Goal: Task Accomplishment & Management: Complete application form

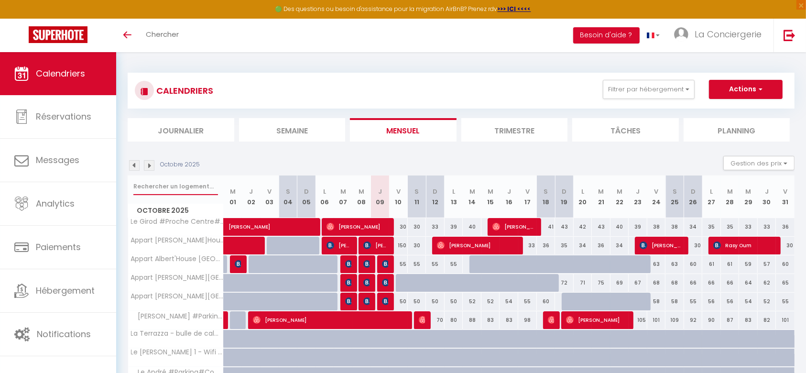
click at [169, 178] on input "text" at bounding box center [175, 186] width 85 height 17
type input "helios"
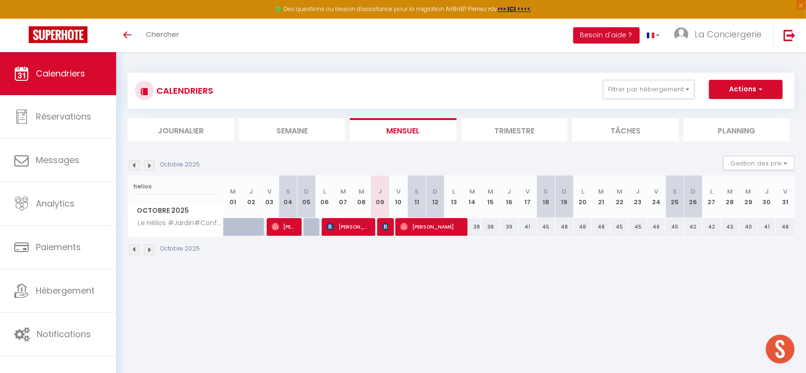
click at [149, 167] on img at bounding box center [149, 165] width 11 height 11
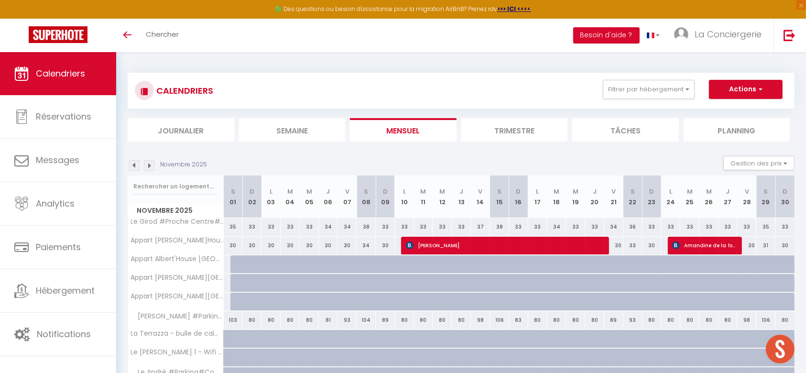
click at [149, 167] on img at bounding box center [149, 165] width 11 height 11
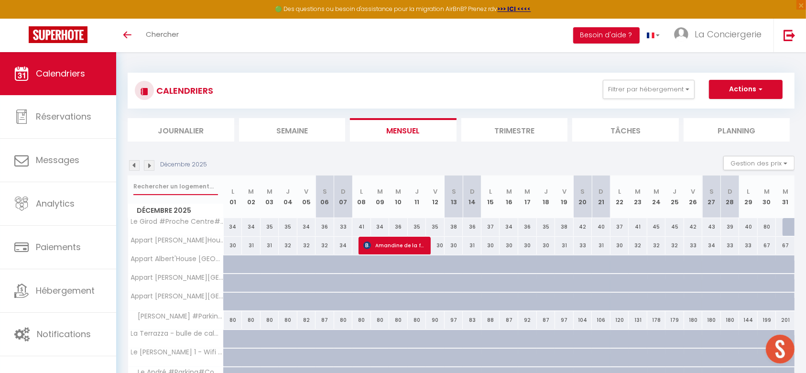
click at [160, 190] on input "text" at bounding box center [175, 186] width 85 height 17
type input "Helios"
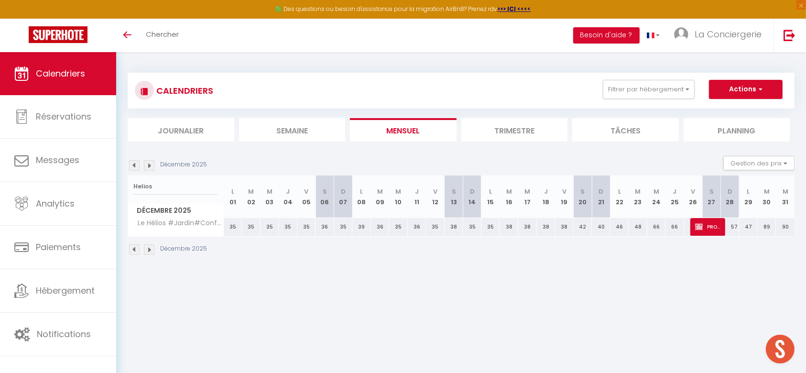
click at [148, 160] on img at bounding box center [149, 165] width 11 height 11
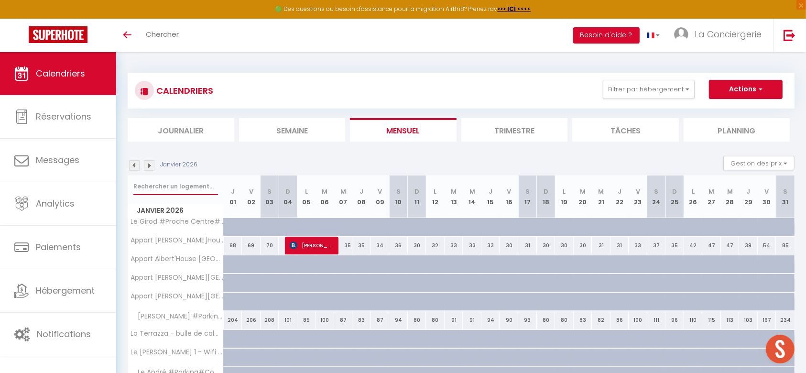
click at [166, 186] on input "text" at bounding box center [175, 186] width 85 height 17
type input "CLOS DES FARGES"
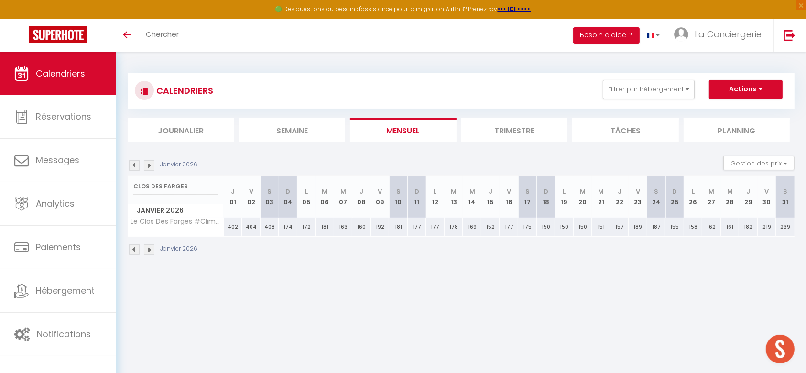
click at [641, 222] on div "189" at bounding box center [638, 227] width 19 height 18
type input "189"
type input "Ven 23 Janvier 2026"
type input "[DATE]"
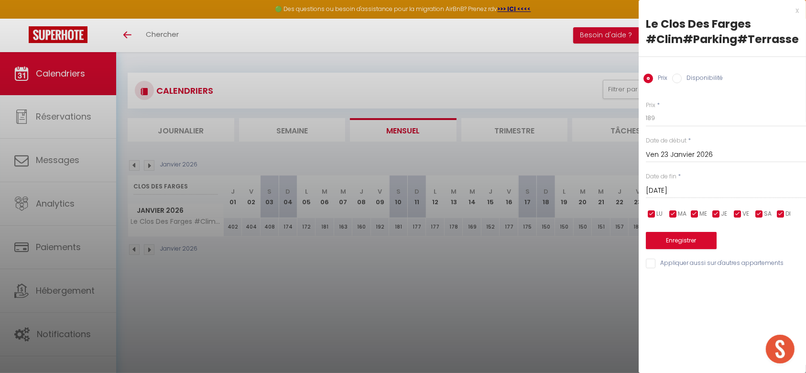
click at [569, 290] on div at bounding box center [403, 186] width 806 height 373
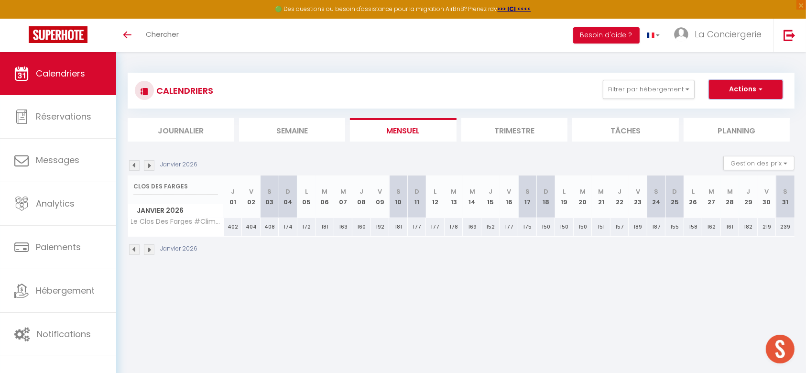
click at [752, 93] on button "Actions" at bounding box center [746, 89] width 74 height 19
click at [739, 111] on link "Nouvelle réservation" at bounding box center [735, 111] width 83 height 14
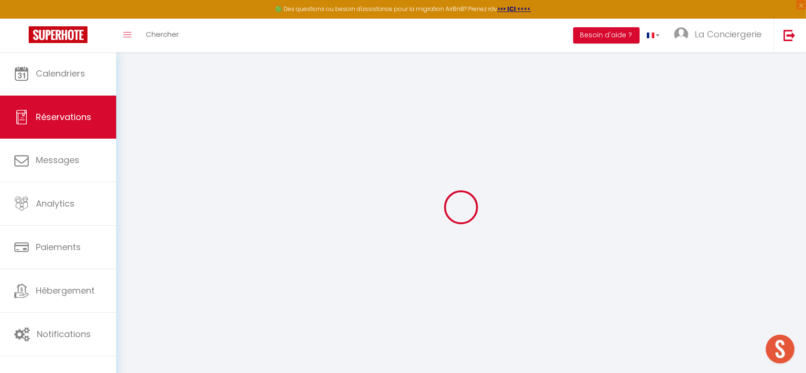
select select
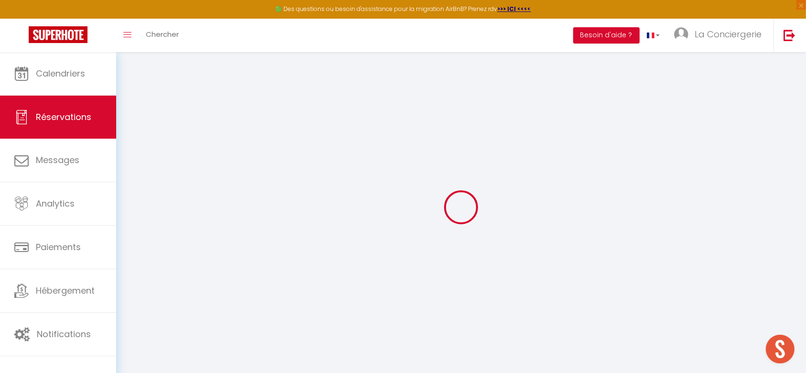
select select
checkbox input "false"
select select
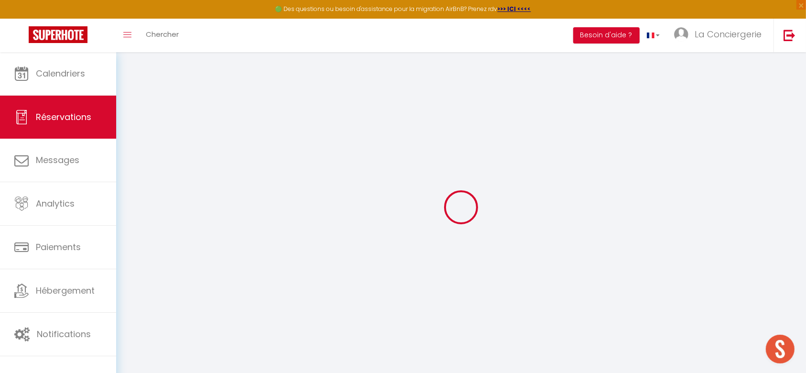
select select
checkbox input "false"
select select
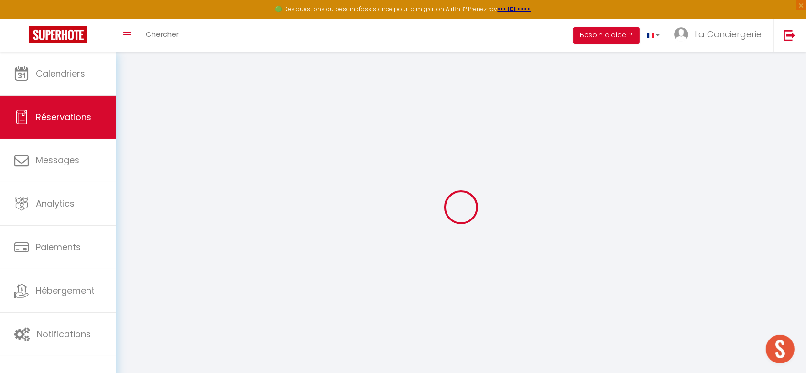
select select
checkbox input "false"
select select
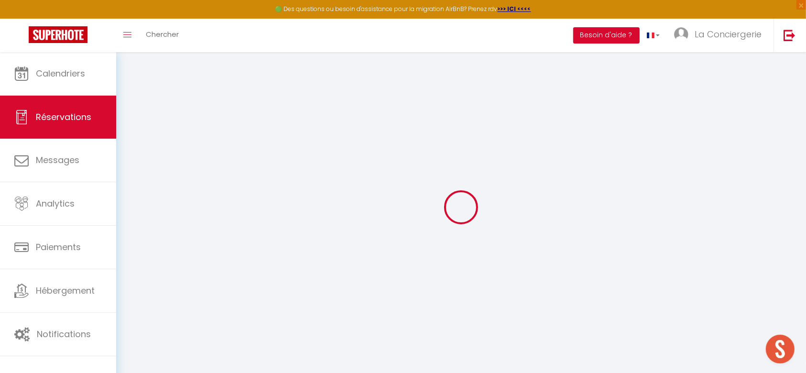
select select
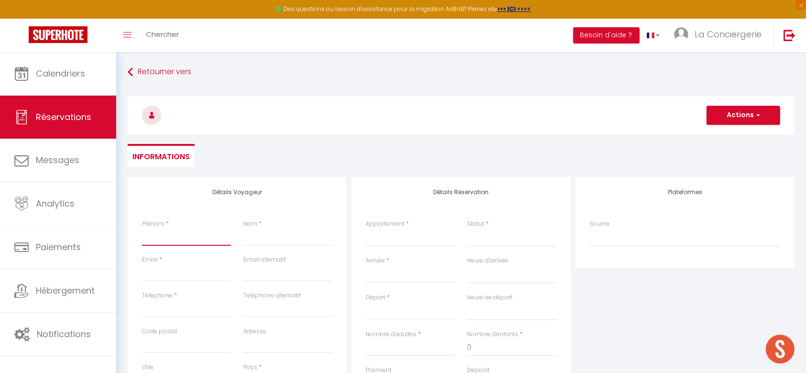
click at [177, 243] on input "Prénom" at bounding box center [186, 237] width 89 height 17
type input "P"
select select
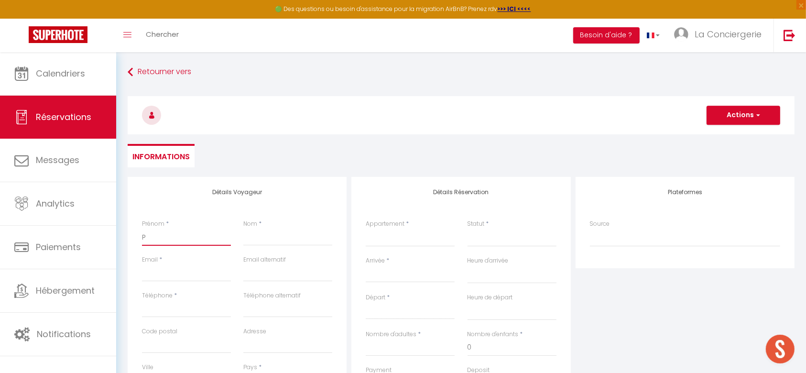
select select
checkbox input "false"
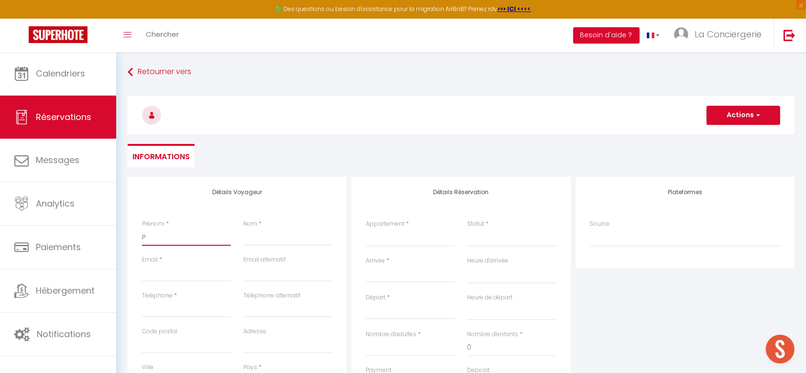
type input "PR"
select select
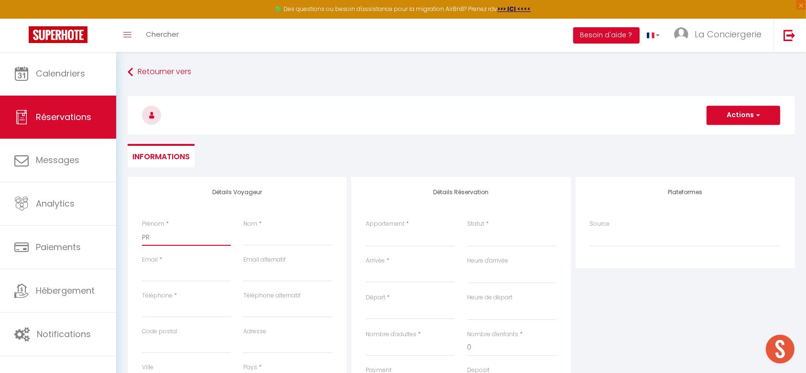
select select
checkbox input "false"
type input "PRO"
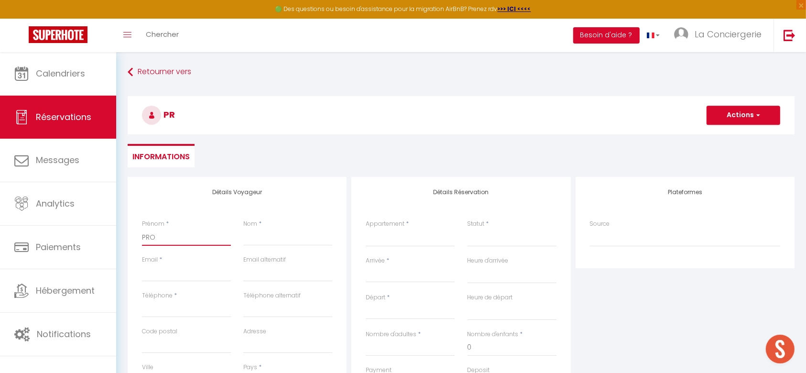
select select
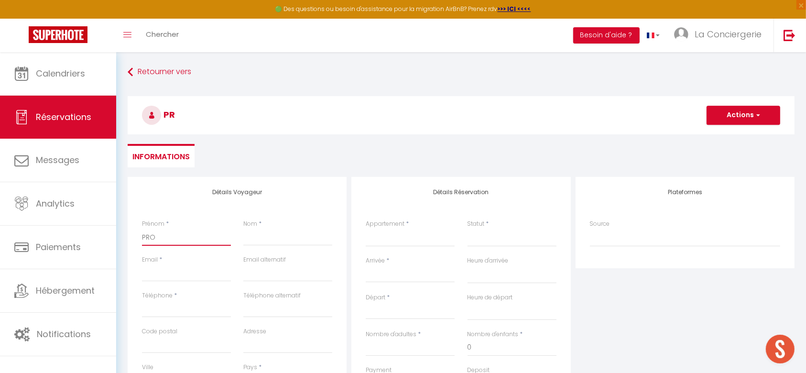
select select
checkbox input "false"
type input "PROP"
select select
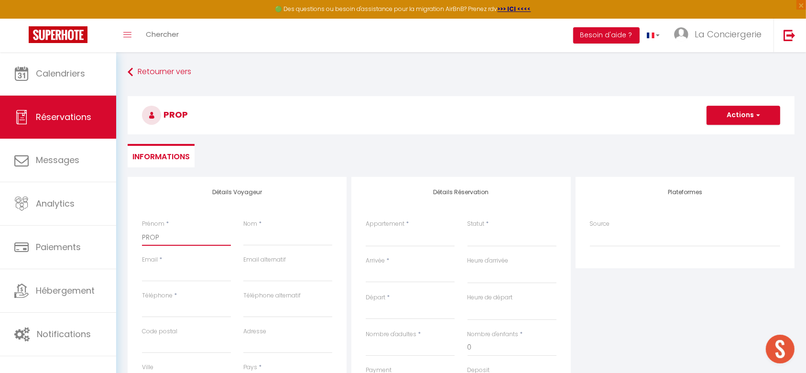
select select
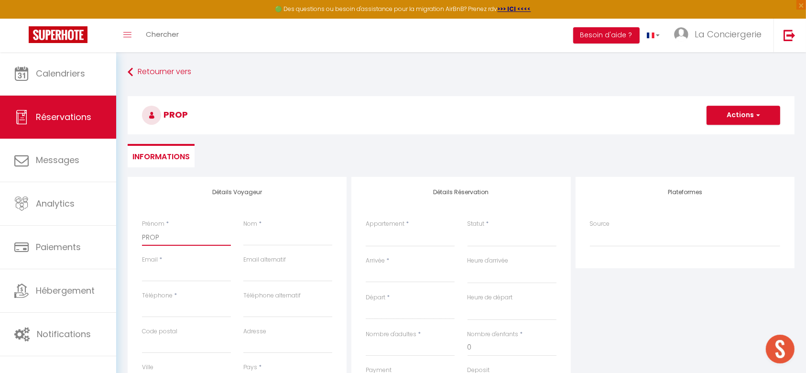
select select
checkbox input "false"
type input "PROPR"
select select
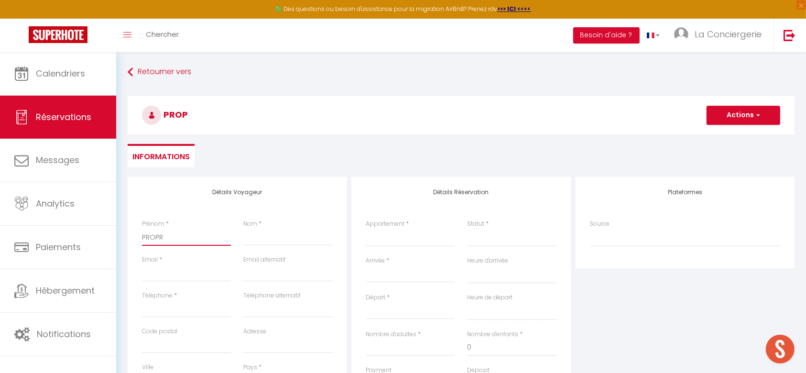
select select
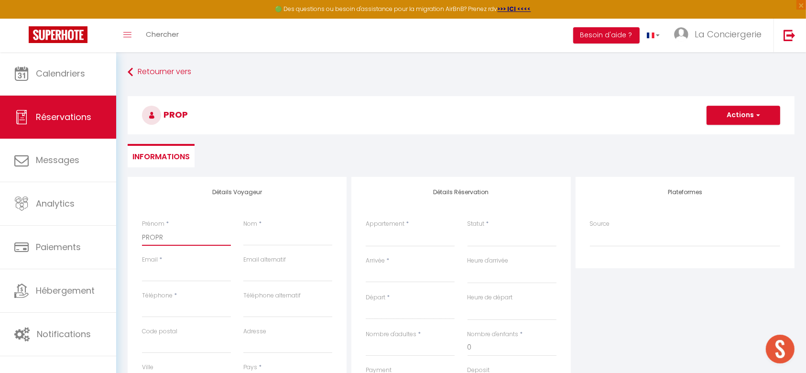
checkbox input "false"
type input "PROPRI"
select select
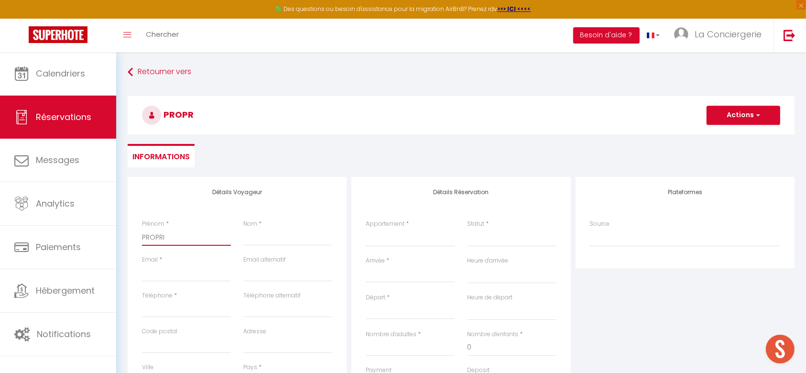
select select
checkbox input "false"
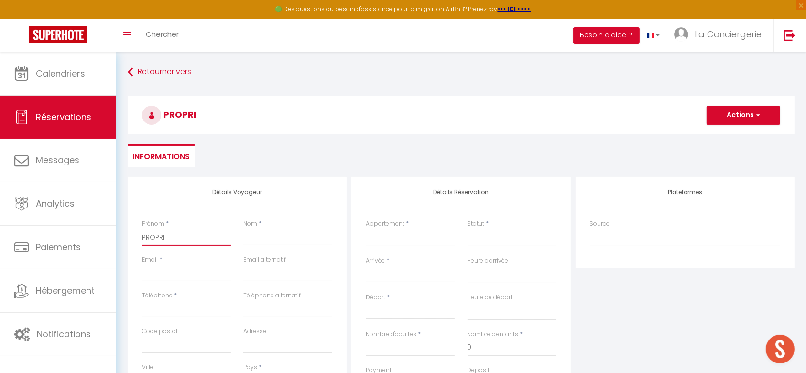
type input "PROPRIO"
select select
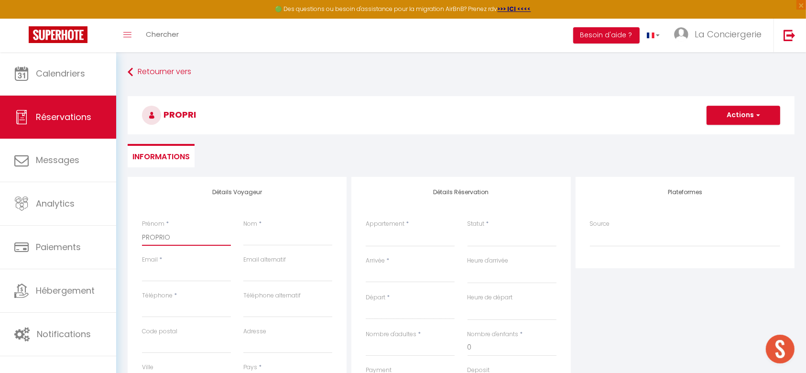
select select
checkbox input "false"
type input "PROPRIO"
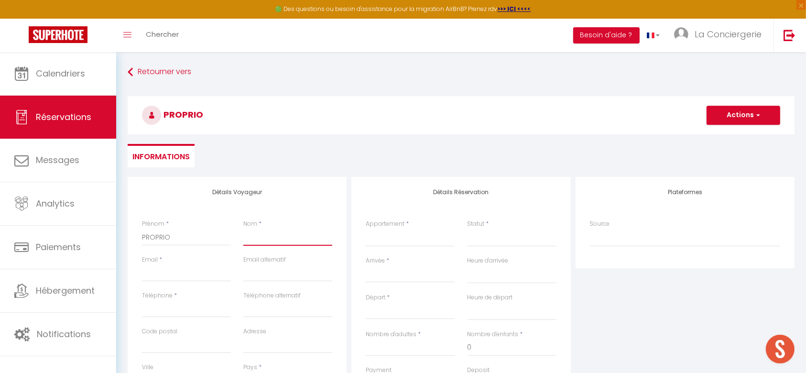
type input "p"
select select
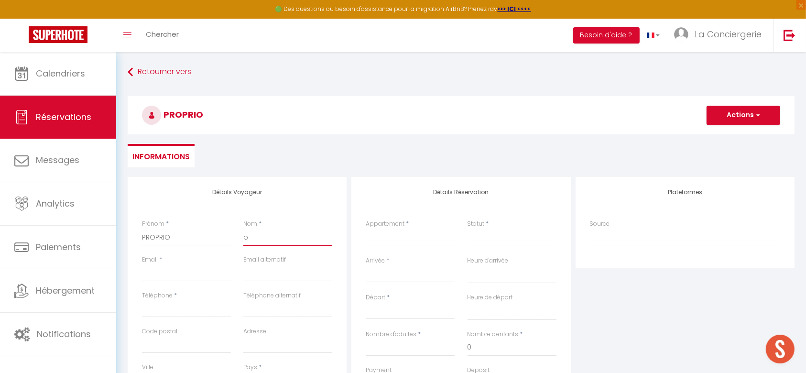
select select
checkbox input "false"
select select
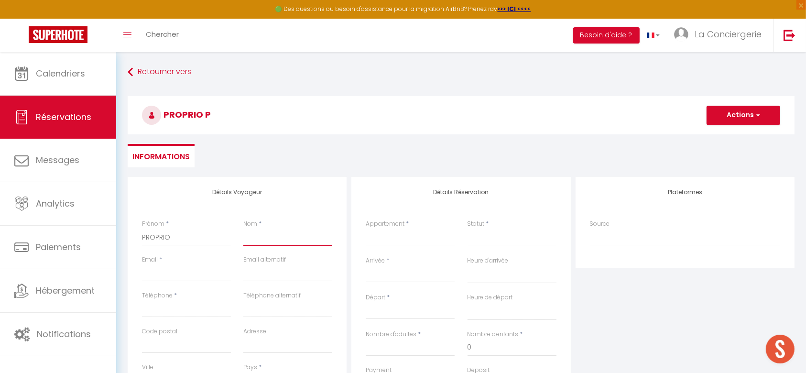
select select
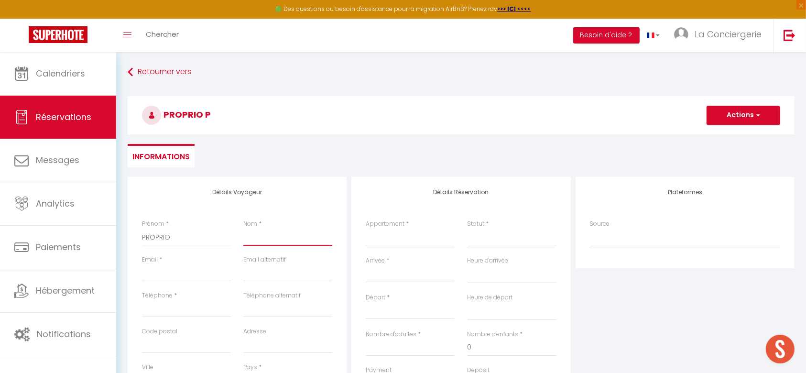
select select
checkbox input "false"
type input "P"
select select
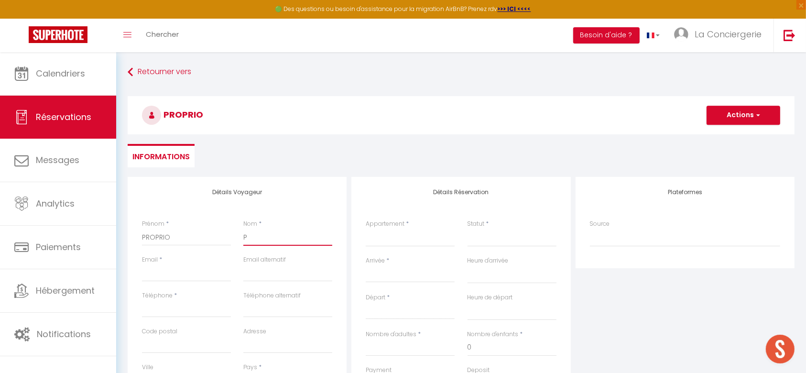
select select
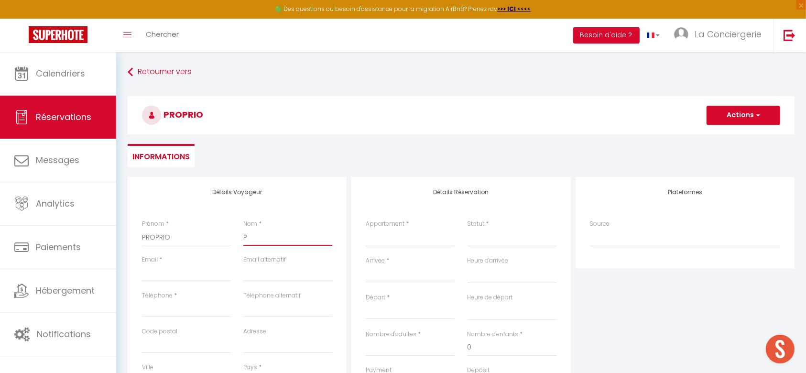
checkbox input "false"
type input "PR"
select select
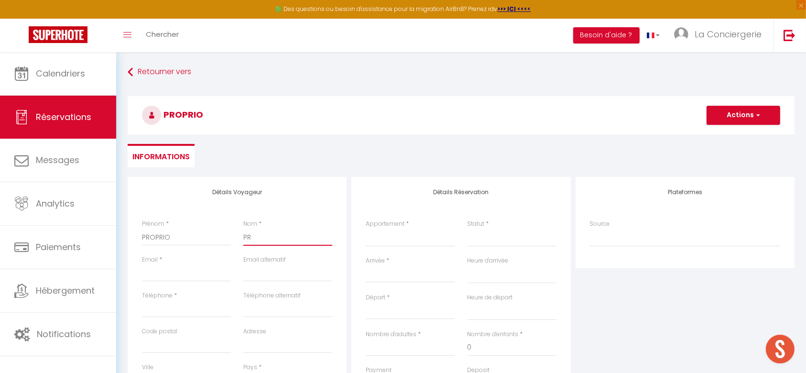
select select
checkbox input "false"
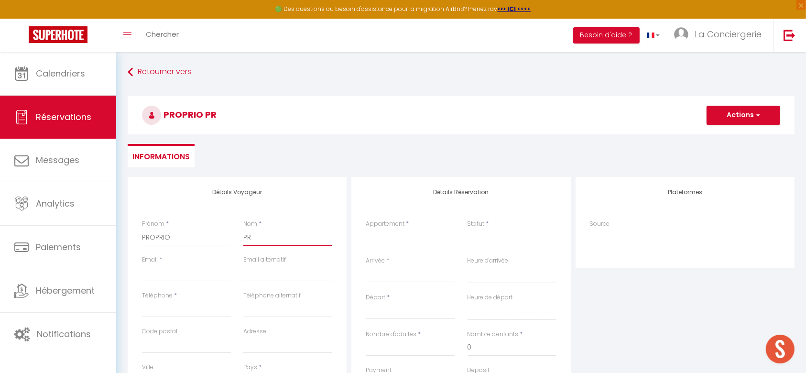
type input "PRO"
select select
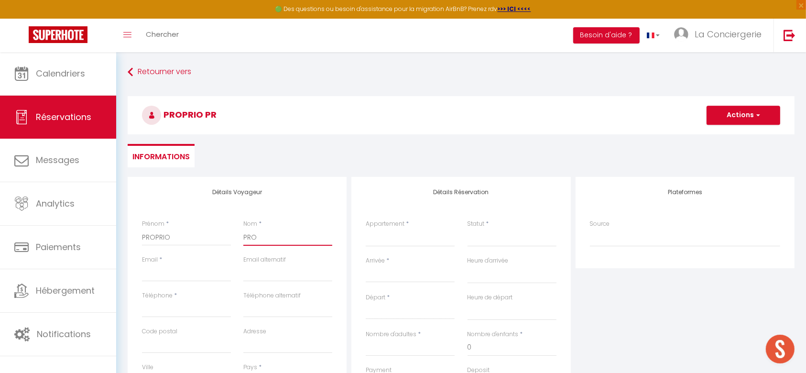
select select
checkbox input "false"
type input "PROP"
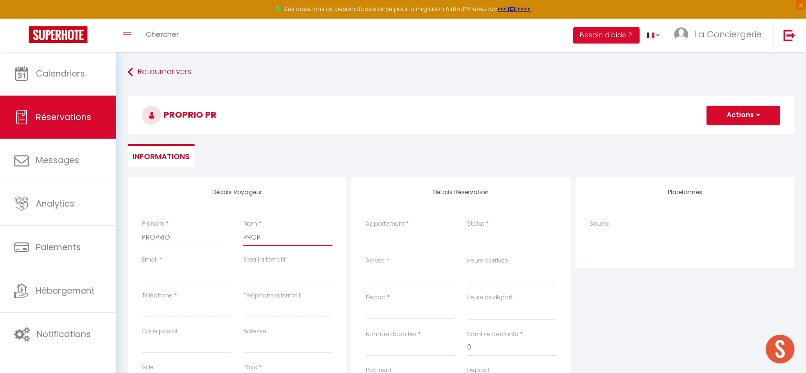
select select
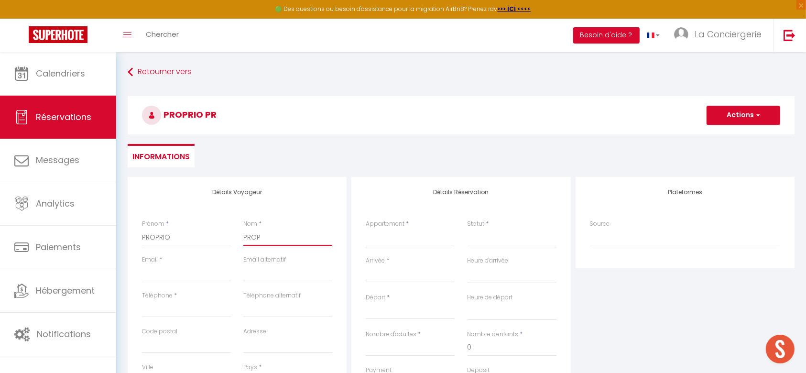
select select
checkbox input "false"
type input "[PERSON_NAME]"
select select
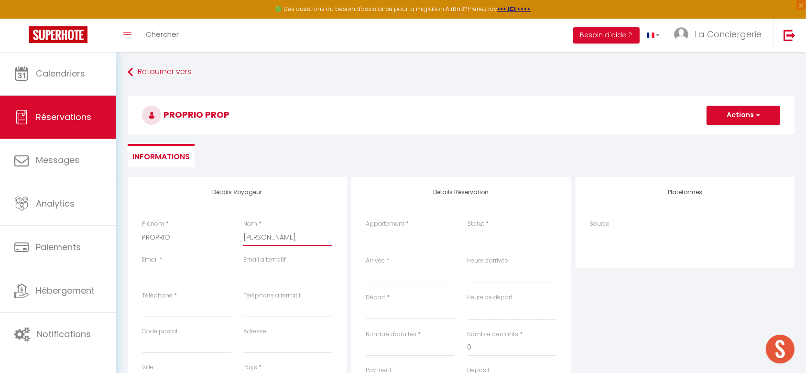
select select
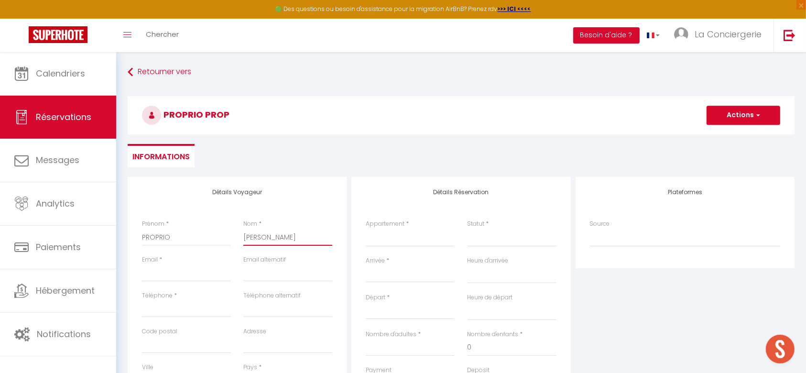
select select
checkbox input "false"
type input "PROPPR"
select select
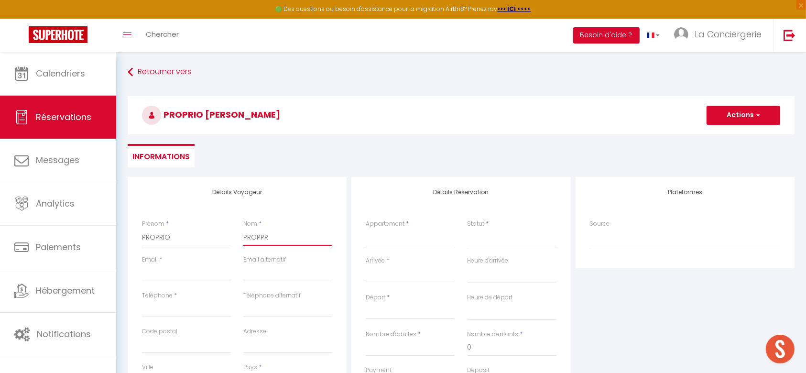
select select
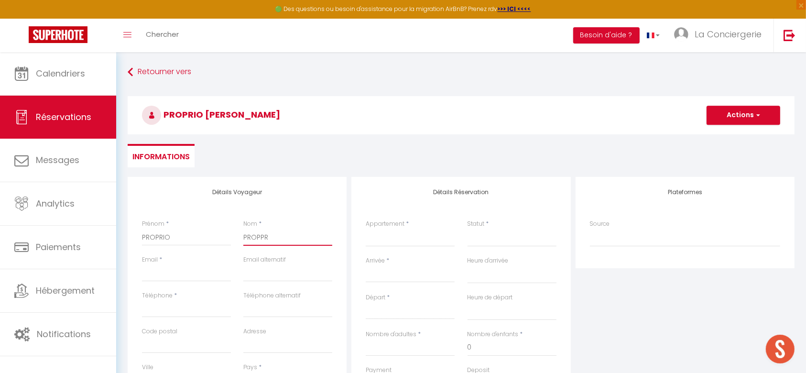
checkbox input "false"
type input "PROPPRI"
select select
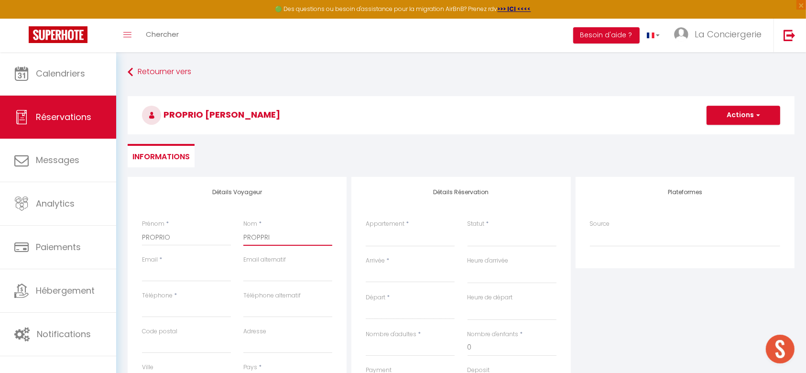
select select
checkbox input "false"
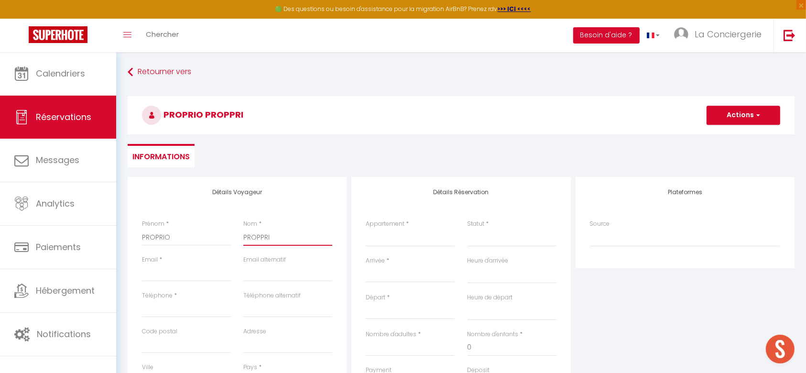
type input "PROPPRIO"
select select
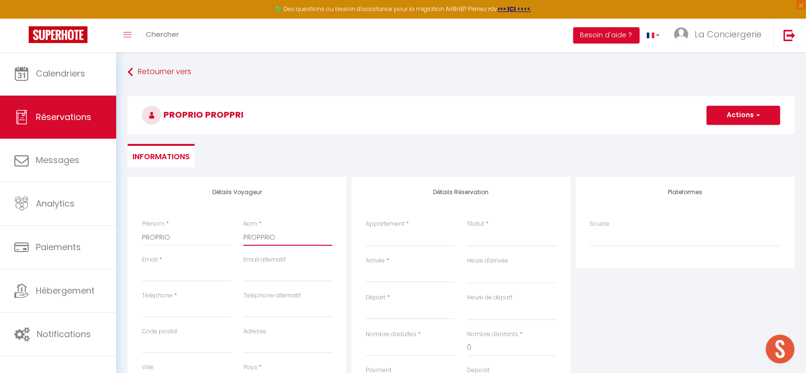
select select
checkbox input "false"
type input "PROPPRIO"
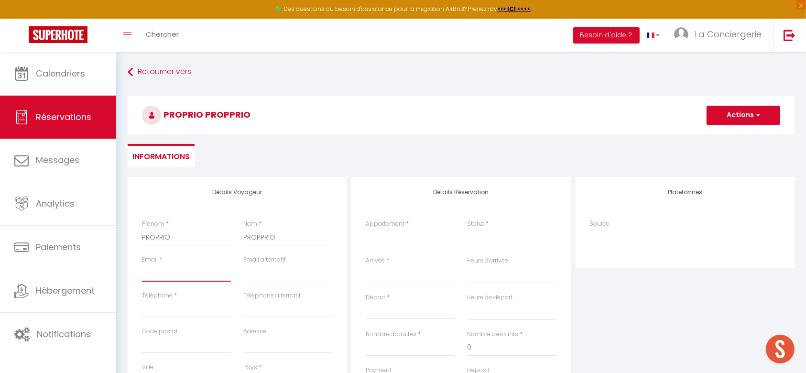
click at [186, 272] on input "Email client" at bounding box center [186, 272] width 89 height 17
type input "[EMAIL_ADDRESS][DOMAIN_NAME]"
type input "0744890997"
type input "63000"
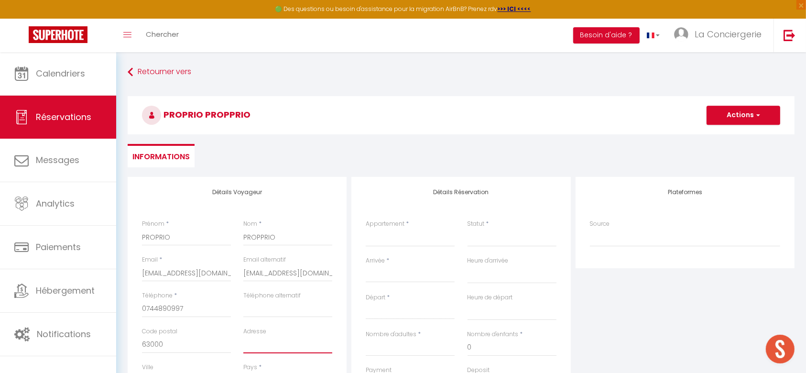
type input "[STREET_ADDRESS]"
type input "[GEOGRAPHIC_DATA]"
select select "FR"
select select
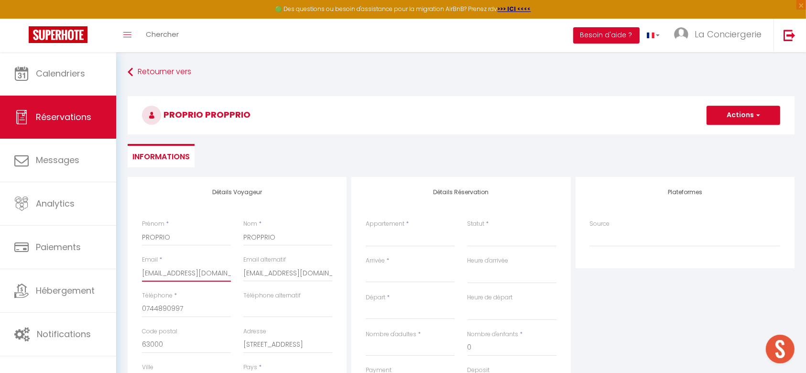
select select
checkbox input "false"
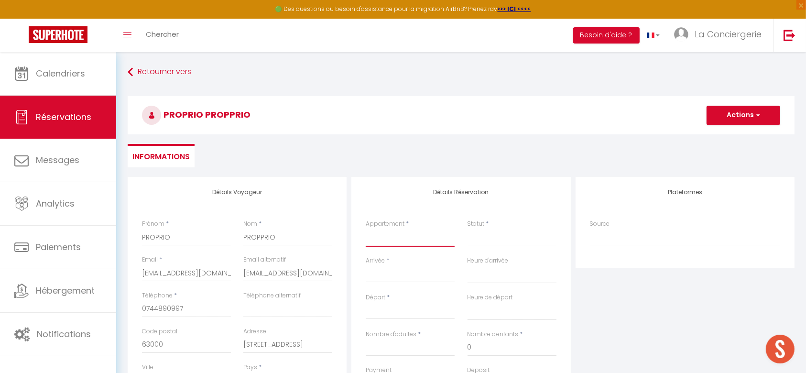
click at [420, 245] on select "Le Girod #Proche Centre#Confort Le Therme #Garage#[GEOGRAPHIC_DATA]abry #Balnéo…" at bounding box center [410, 238] width 89 height 18
select select "67477"
click at [366, 229] on select "Le Girod #Proche Centre#Confort Le Therme #Garage#[GEOGRAPHIC_DATA]abry #Balnéo…" at bounding box center [410, 238] width 89 height 18
select select
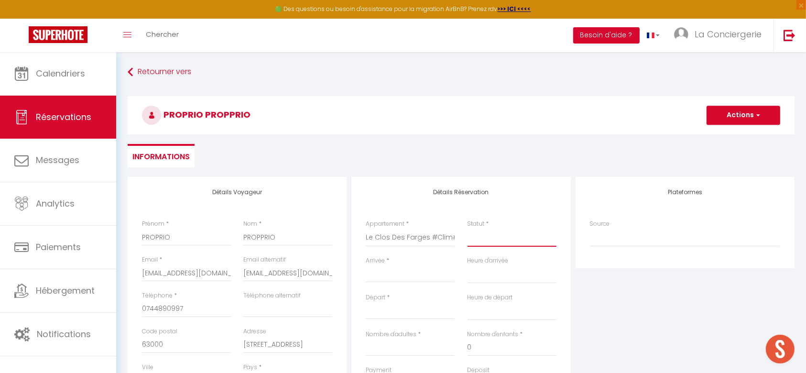
click at [501, 242] on select "Confirmé Non Confirmé [PERSON_NAME] par le voyageur No Show Request" at bounding box center [512, 238] width 89 height 18
drag, startPoint x: 488, startPoint y: 239, endPoint x: 482, endPoint y: 243, distance: 7.2
click at [488, 239] on select "Confirmé Non Confirmé [PERSON_NAME] par le voyageur No Show Request" at bounding box center [512, 238] width 89 height 18
click at [481, 243] on select "Confirmé Non Confirmé [PERSON_NAME] par le voyageur No Show Request" at bounding box center [512, 238] width 89 height 18
click at [468, 229] on select "Confirmé Non Confirmé [PERSON_NAME] par le voyageur No Show Request" at bounding box center [512, 238] width 89 height 18
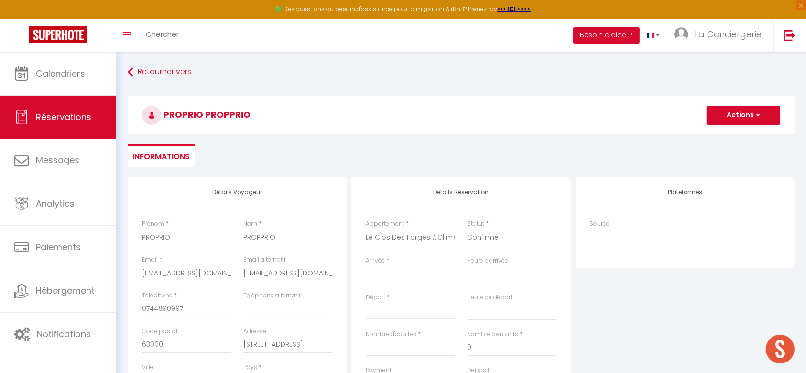
click at [433, 271] on input "Arrivée" at bounding box center [410, 275] width 89 height 12
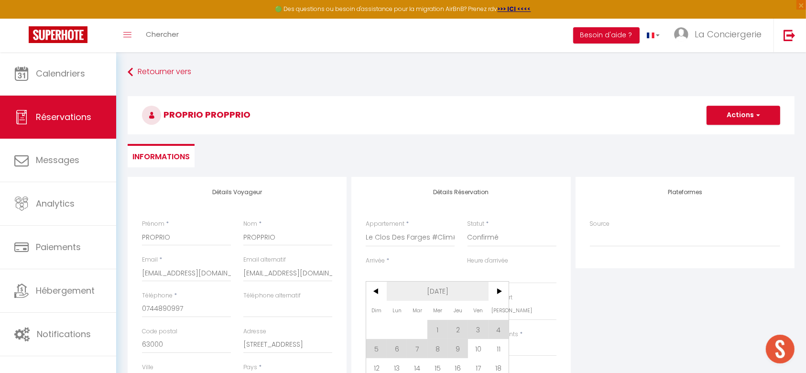
scroll to position [64, 0]
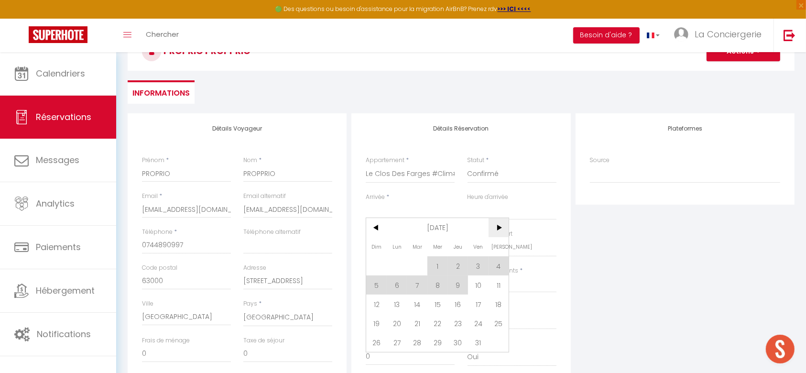
click at [499, 224] on span ">" at bounding box center [499, 227] width 21 height 19
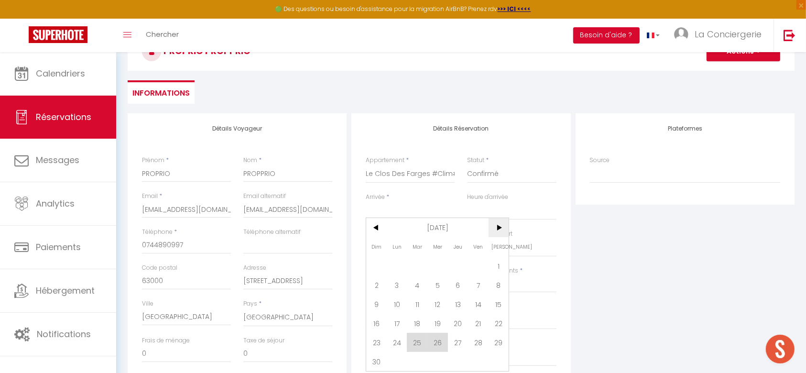
click at [499, 224] on span ">" at bounding box center [499, 227] width 21 height 19
click at [479, 326] on span "23" at bounding box center [478, 323] width 21 height 19
click at [388, 250] on input "[DATE]" at bounding box center [410, 248] width 89 height 12
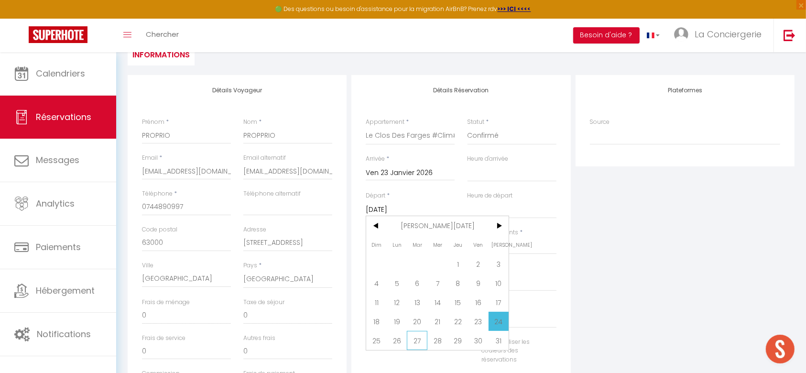
scroll to position [127, 0]
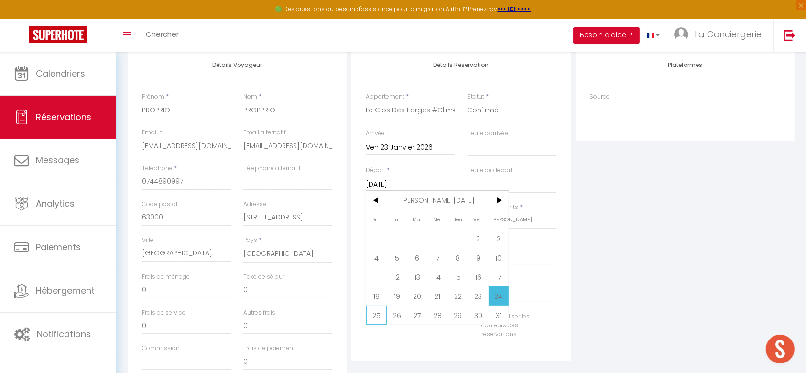
click at [383, 316] on span "25" at bounding box center [376, 315] width 21 height 19
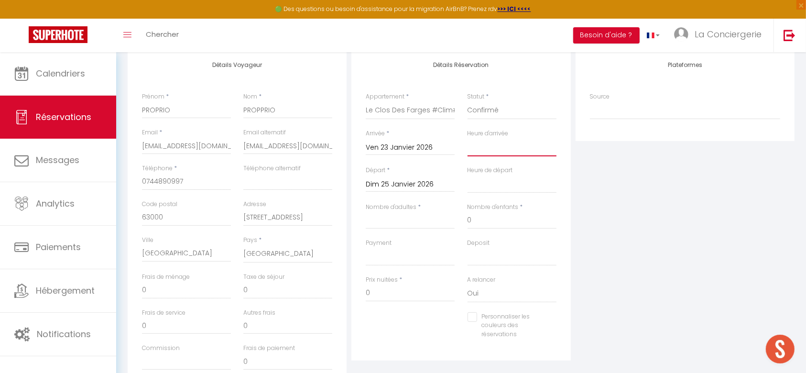
click at [489, 151] on select "00:00 00:30 01:00 01:30 02:00 02:30 03:00 03:30 04:00 04:30 05:00 05:30 06:00 0…" at bounding box center [512, 147] width 89 height 18
click at [468, 138] on select "00:00 00:30 01:00 01:30 02:00 02:30 03:00 03:30 04:00 04:30 05:00 05:30 06:00 0…" at bounding box center [512, 147] width 89 height 18
click at [505, 182] on select "00:00 00:30 01:00 01:30 02:00 02:30 03:00 03:30 04:00 04:30 05:00 05:30 06:00 0…" at bounding box center [512, 184] width 89 height 18
click at [468, 175] on select "00:00 00:30 01:00 01:30 02:00 02:30 03:00 03:30 04:00 04:30 05:00 05:30 06:00 0…" at bounding box center [512, 184] width 89 height 18
click at [413, 221] on input "Nombre d'adultes" at bounding box center [410, 220] width 89 height 17
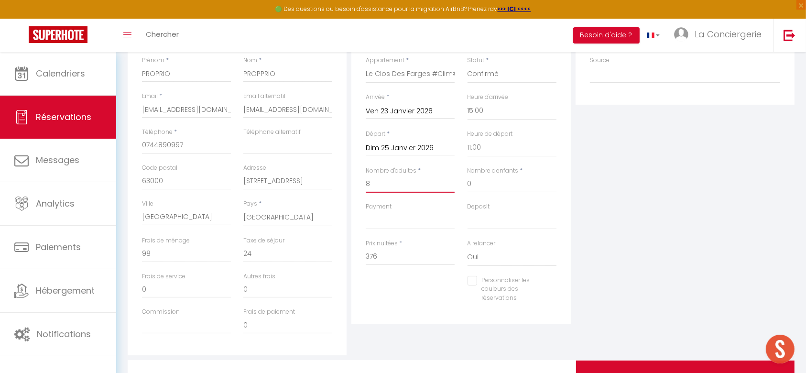
scroll to position [191, 0]
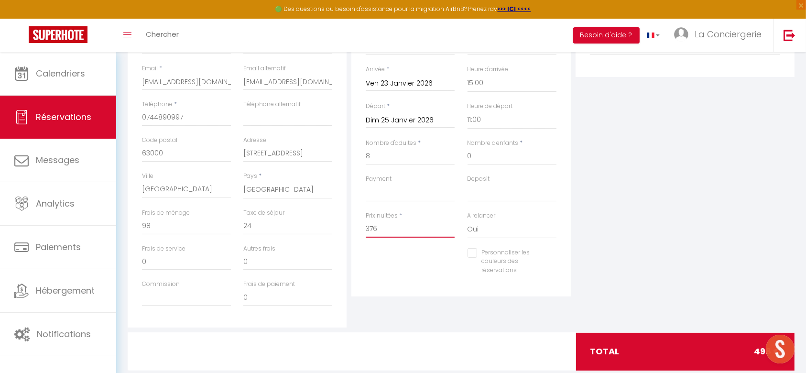
drag, startPoint x: 413, startPoint y: 230, endPoint x: 349, endPoint y: 249, distance: 67.0
click at [349, 249] on div "Détails Réservation Appartement * [GEOGRAPHIC_DATA]#Confort [GEOGRAPHIC_DATA] #…" at bounding box center [461, 157] width 224 height 342
drag, startPoint x: 257, startPoint y: 235, endPoint x: 230, endPoint y: 246, distance: 29.4
click at [230, 246] on div "Détails Voyageur Prénom * PROPRIO Nom * PROPPRIO Email * [EMAIL_ADDRESS][DOMAIN…" at bounding box center [237, 157] width 219 height 342
click at [667, 205] on div "Plateformes Source Direct [DOMAIN_NAME] [DOMAIN_NAME] Chalet montagne Expedia G…" at bounding box center [685, 157] width 224 height 342
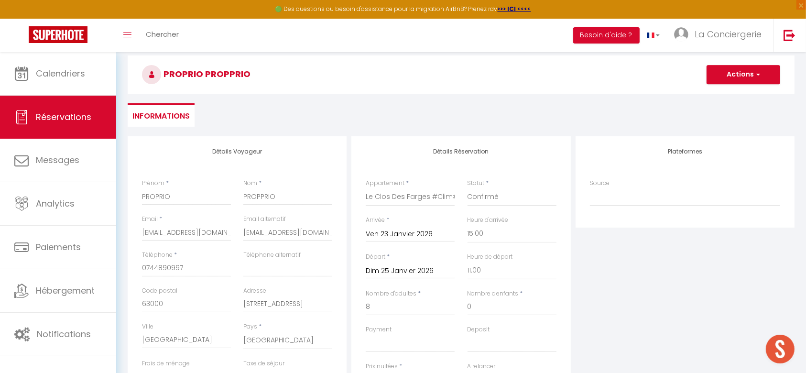
scroll to position [0, 0]
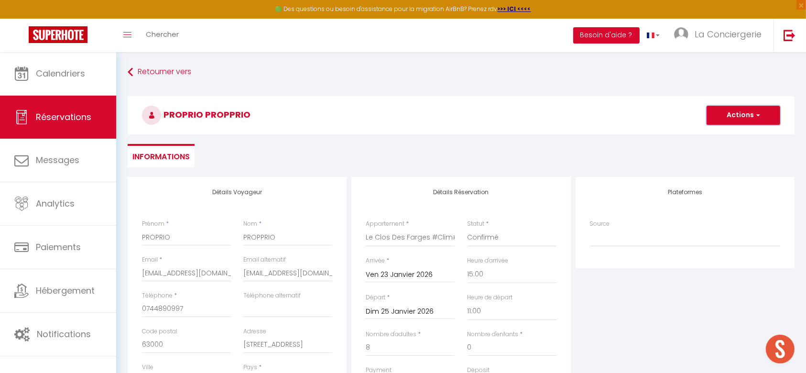
click at [742, 109] on button "Actions" at bounding box center [744, 115] width 74 height 19
click at [725, 131] on link "Enregistrer" at bounding box center [734, 136] width 76 height 12
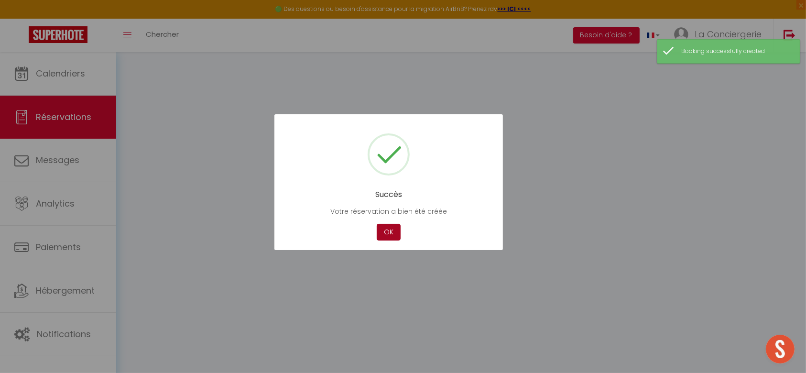
click at [383, 230] on button "OK" at bounding box center [389, 232] width 24 height 17
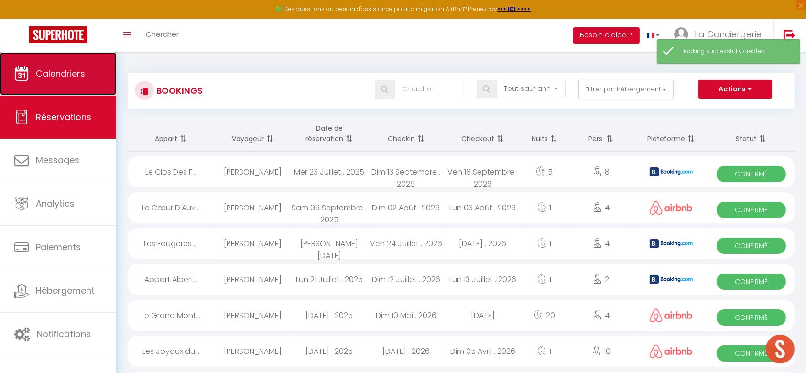
click at [66, 72] on span "Calendriers" at bounding box center [60, 73] width 49 height 12
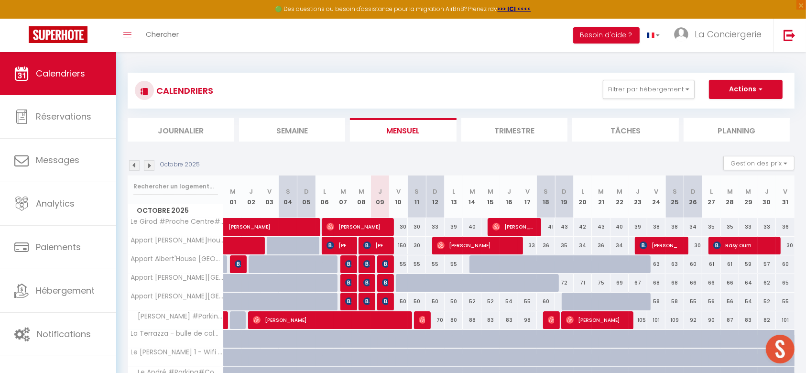
click at [149, 161] on img at bounding box center [149, 165] width 11 height 11
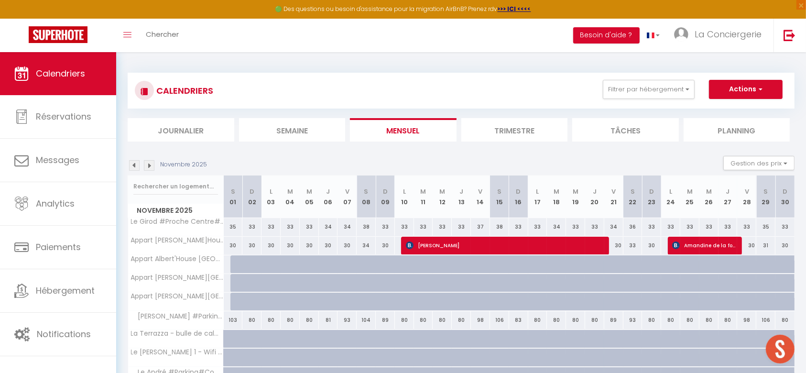
click at [149, 168] on img at bounding box center [149, 165] width 11 height 11
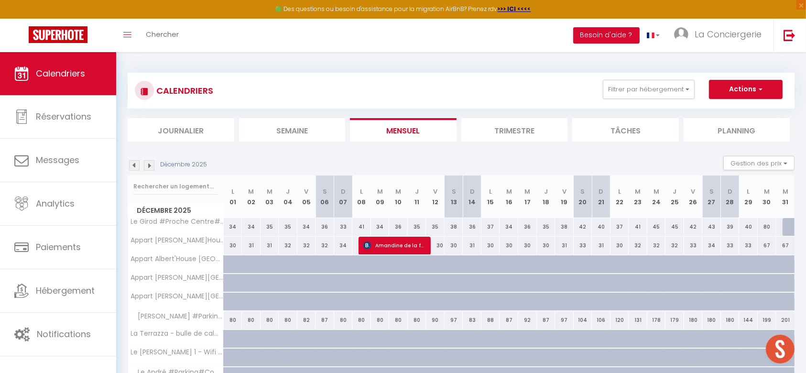
click at [149, 168] on img at bounding box center [149, 165] width 11 height 11
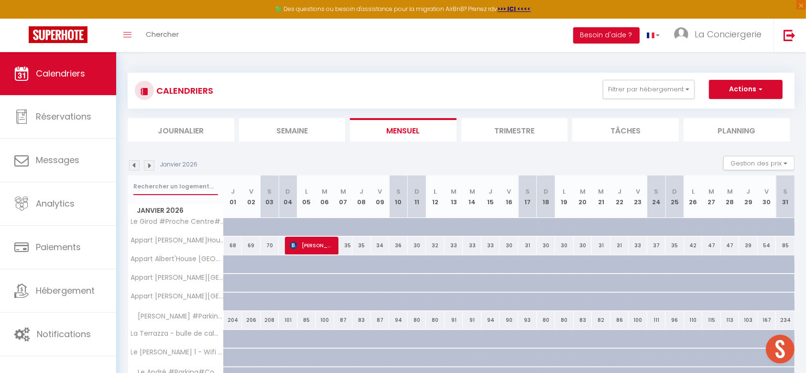
click at [164, 190] on input "text" at bounding box center [175, 186] width 85 height 17
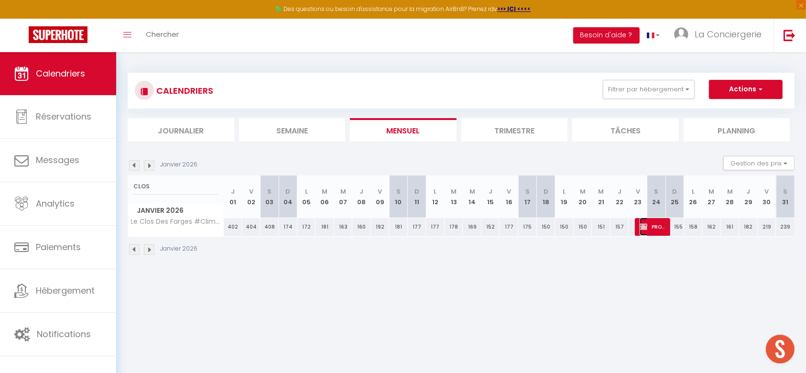
click at [657, 229] on span "PROPRIO PROPPRIO" at bounding box center [652, 227] width 25 height 18
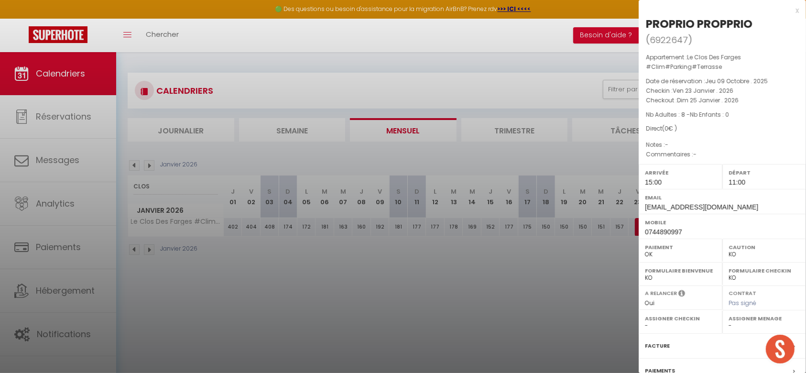
click at [733, 324] on select "- J P H C A D M M M A M R V P Ines S P L L D J G P G SAS SAS L P S C M C J A S F" at bounding box center [764, 325] width 71 height 9
click at [729, 321] on select "- J P H C A D M M M A M R V P Ines S P L L D J G P G SAS SAS L P S C M C J A S F" at bounding box center [764, 325] width 71 height 9
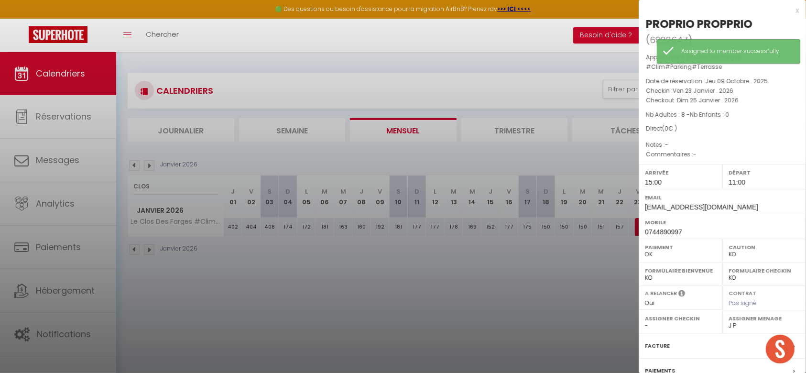
click at [575, 298] on div at bounding box center [403, 186] width 806 height 373
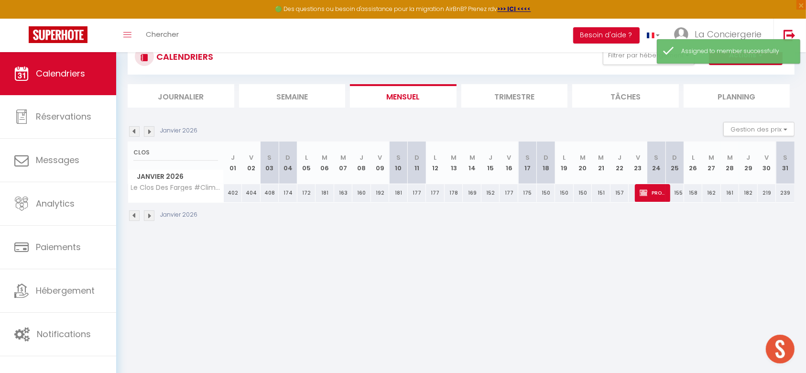
scroll to position [52, 0]
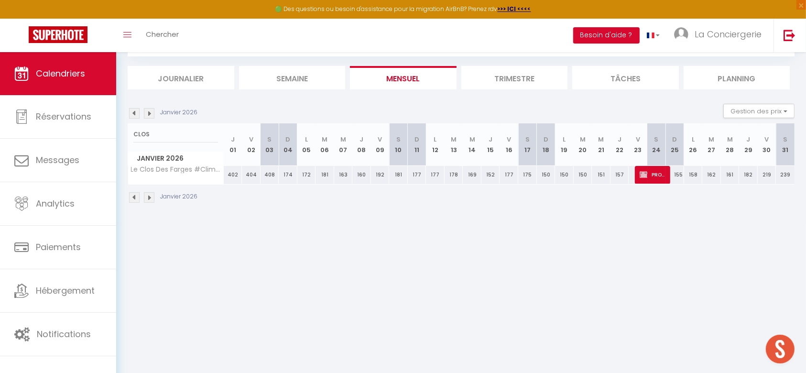
click at [141, 112] on div "Janvier 2026" at bounding box center [164, 113] width 73 height 11
click at [133, 116] on img at bounding box center [134, 113] width 11 height 11
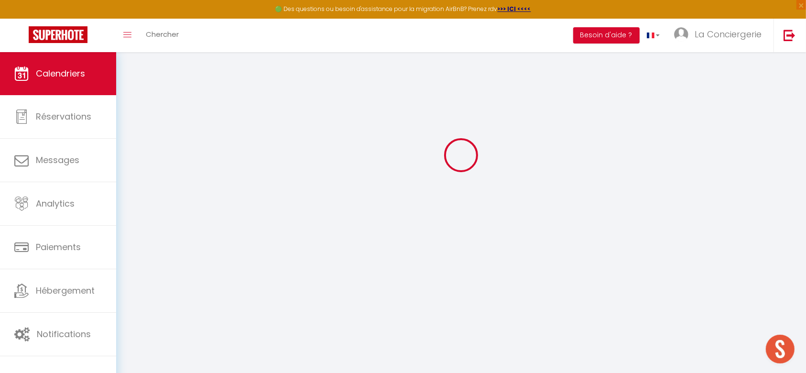
click at [133, 116] on div at bounding box center [461, 154] width 667 height 287
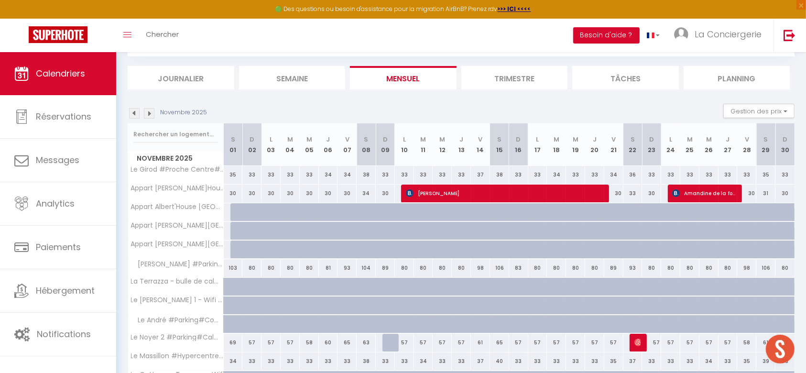
click at [133, 116] on img at bounding box center [134, 113] width 11 height 11
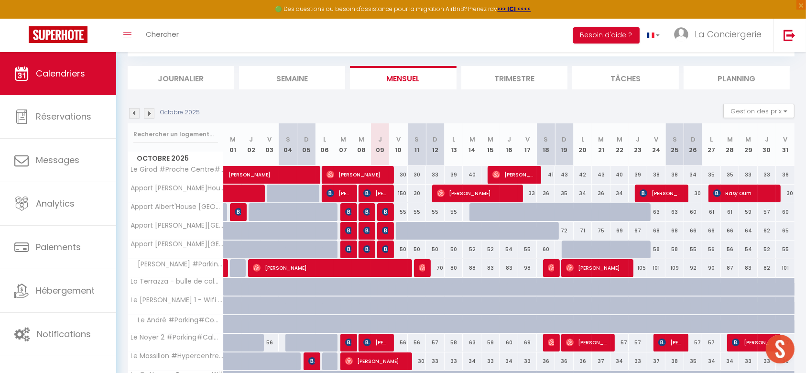
click at [133, 116] on img at bounding box center [134, 113] width 11 height 11
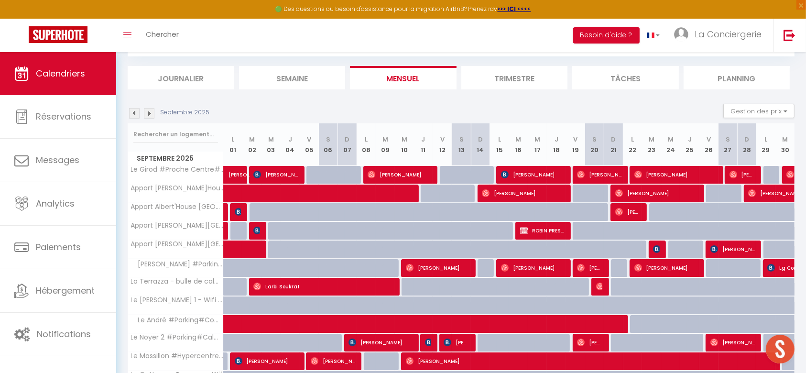
click at [145, 115] on img at bounding box center [149, 113] width 11 height 11
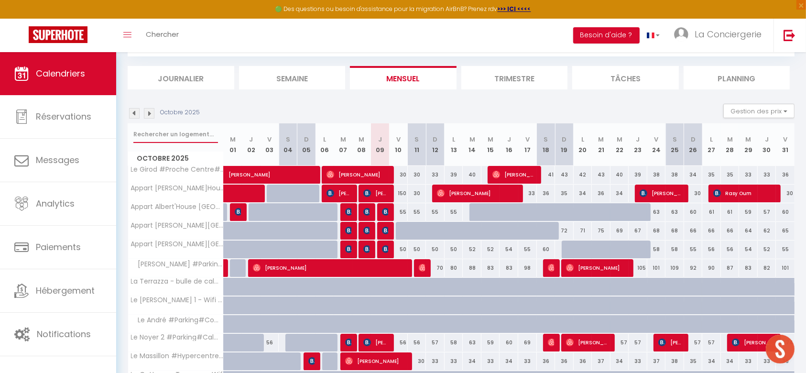
click at [174, 138] on input "text" at bounding box center [175, 134] width 85 height 17
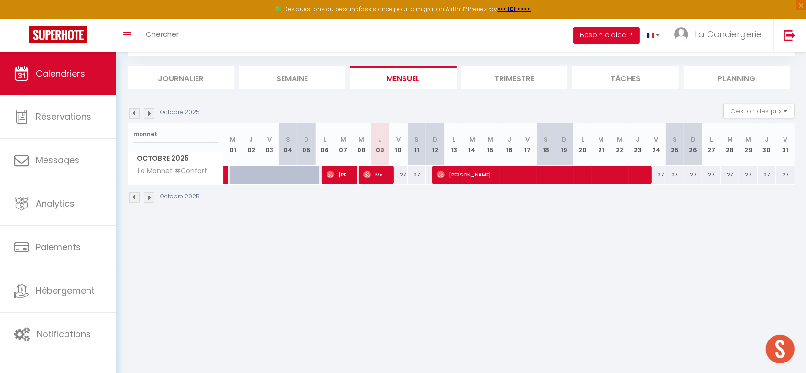
click at [134, 113] on img at bounding box center [134, 113] width 11 height 11
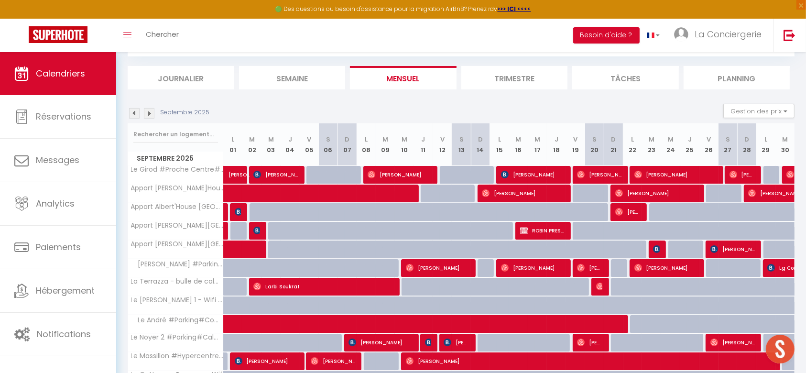
click at [149, 117] on img at bounding box center [149, 113] width 11 height 11
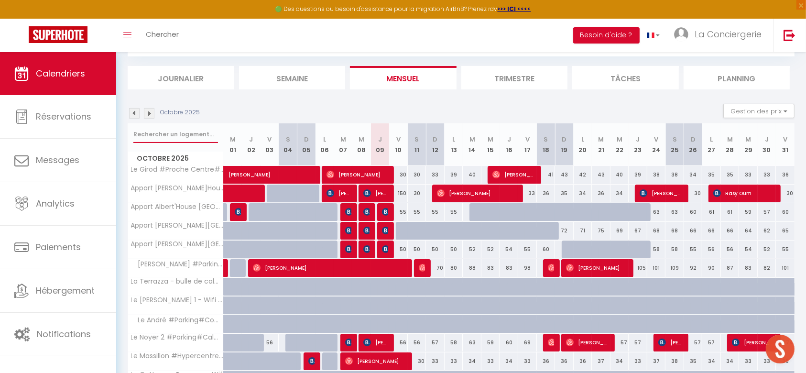
click at [172, 134] on input "text" at bounding box center [175, 134] width 85 height 17
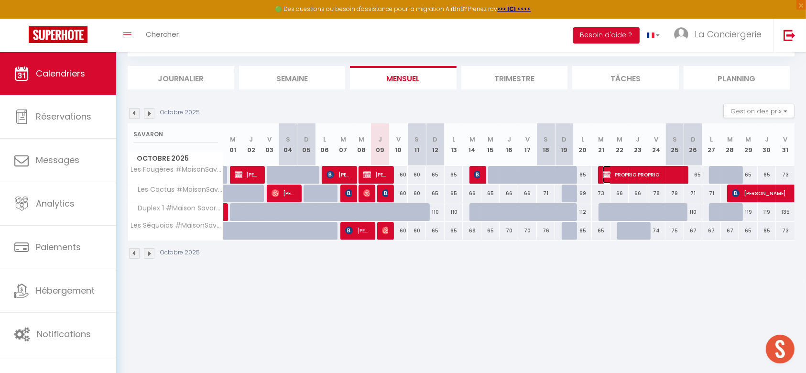
click at [644, 175] on span "PROPRIO PROPRIO" at bounding box center [643, 174] width 81 height 18
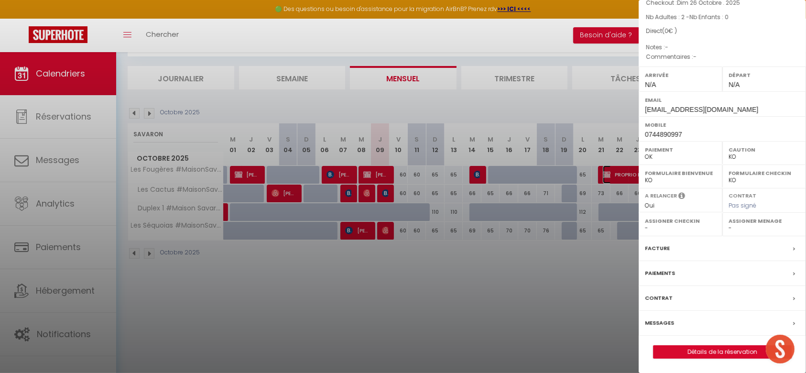
scroll to position [87, 0]
click at [705, 347] on link "Détails de la réservation" at bounding box center [723, 352] width 138 height 12
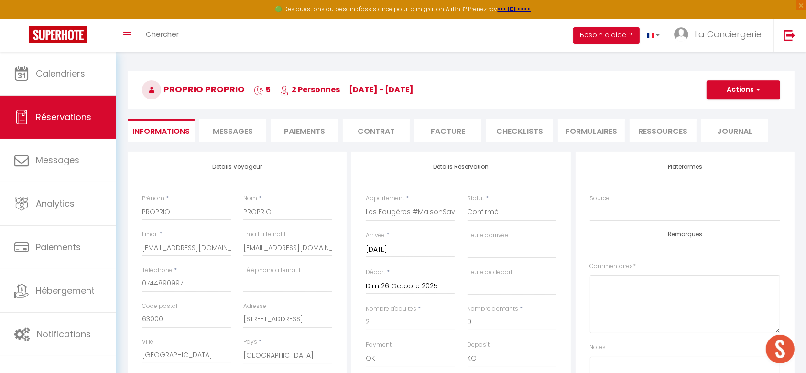
scroll to position [64, 0]
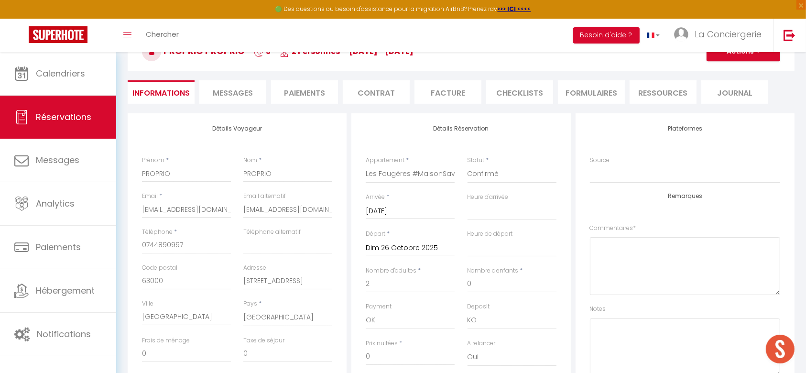
click at [395, 205] on input "[DATE]" at bounding box center [410, 211] width 89 height 12
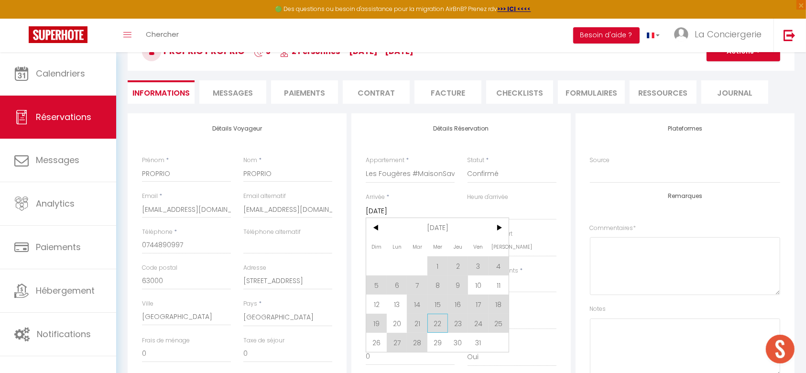
click at [440, 322] on span "22" at bounding box center [437, 323] width 21 height 19
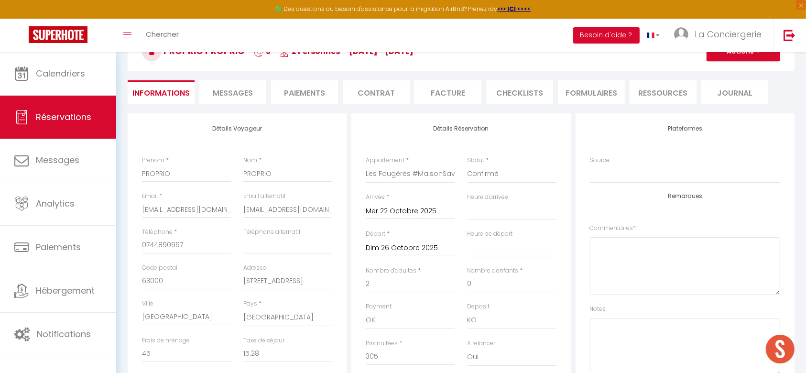
click at [423, 251] on input "Dim 26 Octobre 2025" at bounding box center [410, 248] width 89 height 12
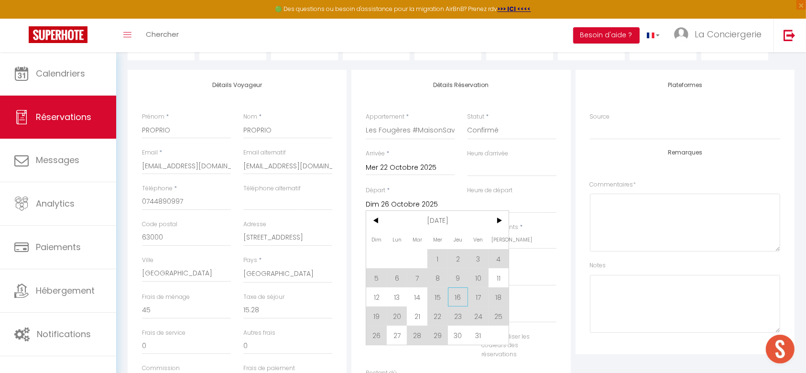
scroll to position [127, 0]
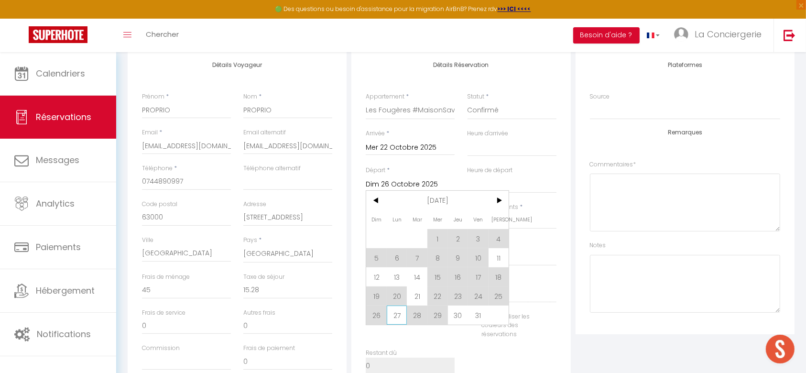
click at [398, 318] on span "27" at bounding box center [397, 315] width 21 height 19
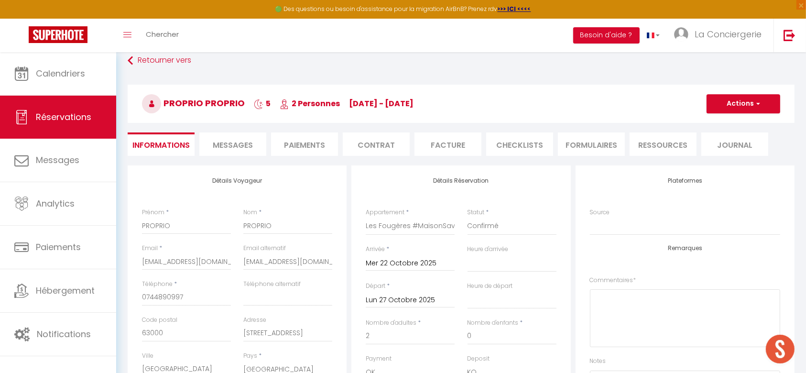
scroll to position [0, 0]
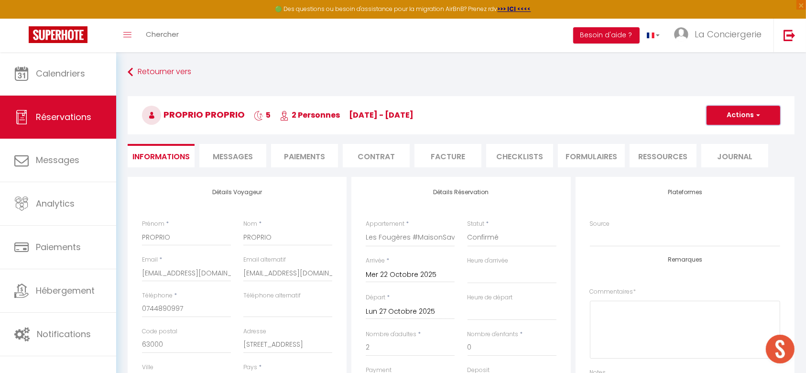
click at [719, 114] on button "Actions" at bounding box center [744, 115] width 74 height 19
click at [717, 137] on link "Enregistrer" at bounding box center [734, 136] width 76 height 12
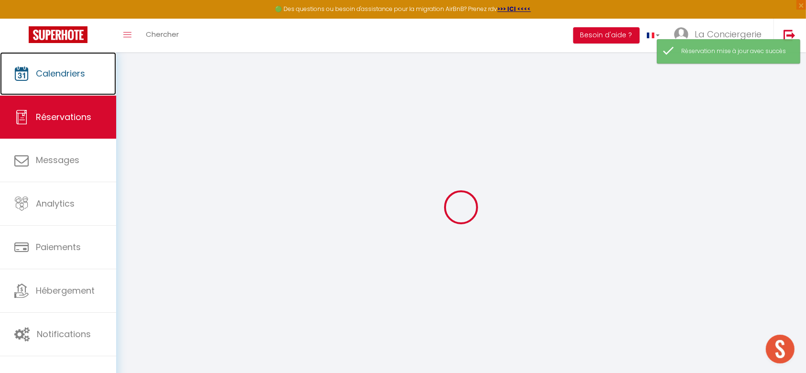
click at [71, 70] on span "Calendriers" at bounding box center [60, 73] width 49 height 12
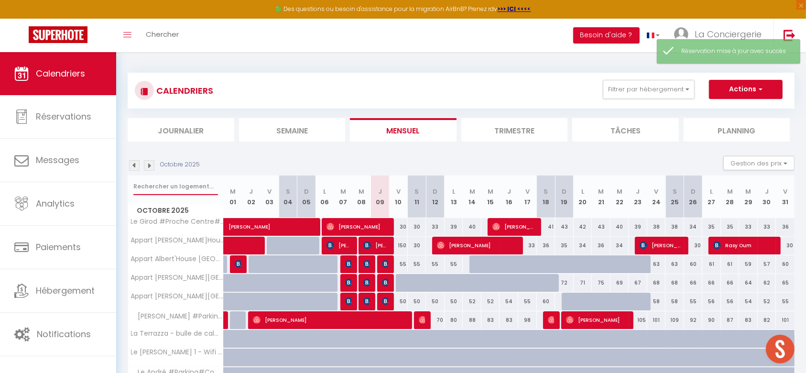
click at [176, 186] on input "text" at bounding box center [175, 186] width 85 height 17
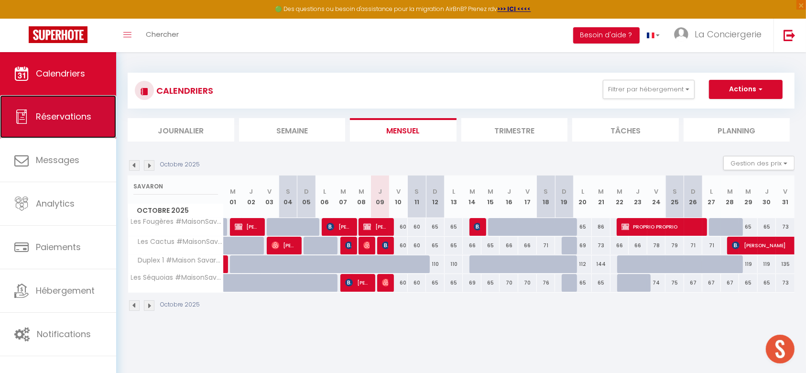
click at [74, 117] on span "Réservations" at bounding box center [63, 116] width 55 height 12
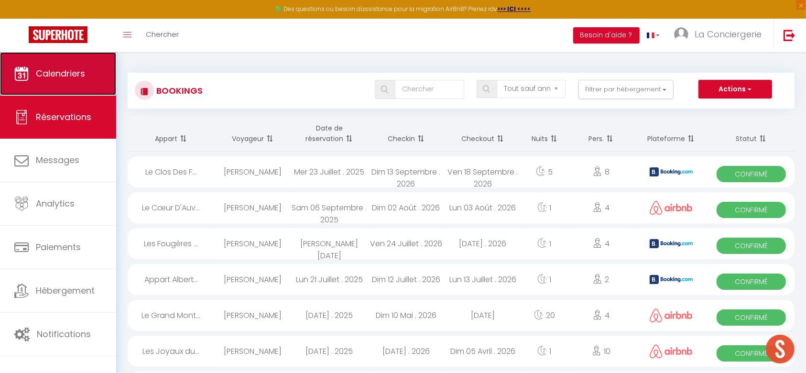
click at [70, 82] on link "Calendriers" at bounding box center [58, 73] width 116 height 43
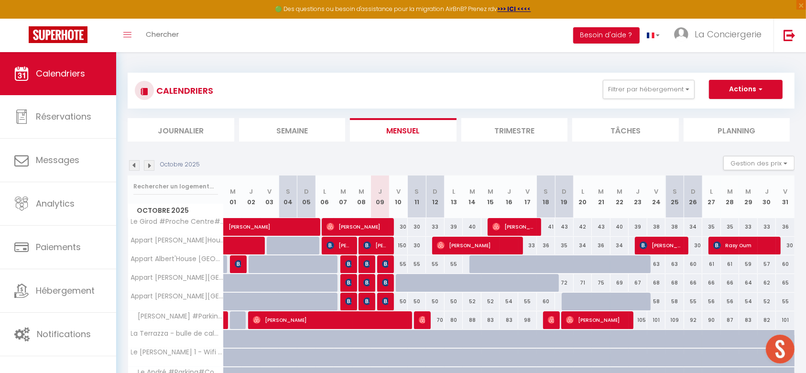
click at [172, 218] on span "Le Girod #Proche Centre#Confort" at bounding box center [178, 221] width 96 height 7
click at [175, 181] on input "text" at bounding box center [175, 186] width 85 height 17
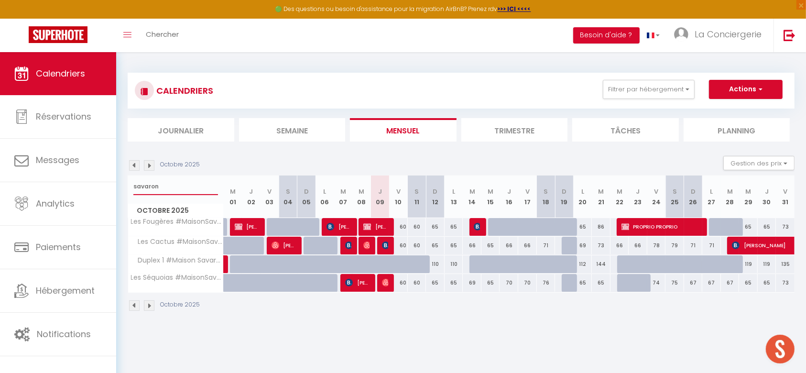
drag, startPoint x: 198, startPoint y: 186, endPoint x: 123, endPoint y: 176, distance: 75.2
click at [123, 176] on div "CALENDRIERS Filtrer par hébergement Tous Le Girod #Proche Centre#Confort [GEOGR…" at bounding box center [461, 192] width 690 height 280
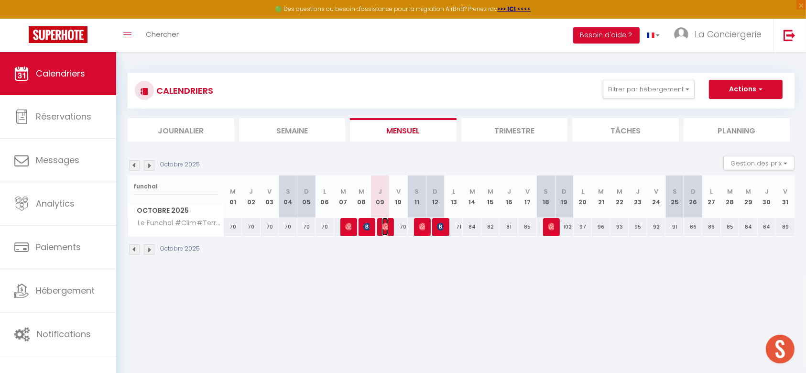
click at [384, 228] on img at bounding box center [386, 227] width 8 height 8
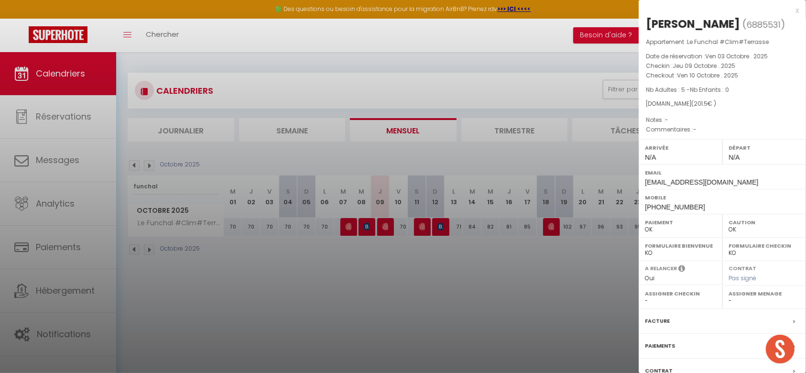
click at [173, 285] on div at bounding box center [403, 186] width 806 height 373
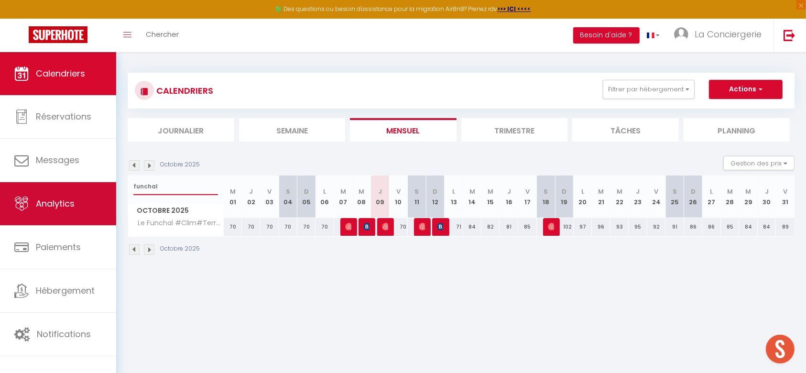
drag, startPoint x: 177, startPoint y: 191, endPoint x: 108, endPoint y: 225, distance: 77.2
click at [108, 225] on div "🟢 Des questions ou besoin d'assistance pour la migration AirBnB? Prenez rdv >>>…" at bounding box center [403, 164] width 806 height 224
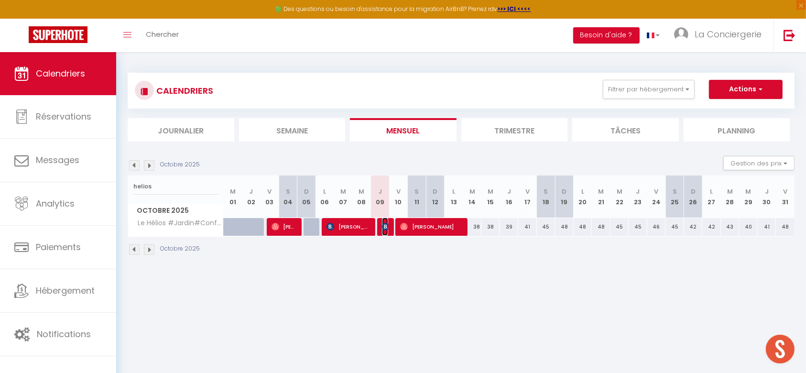
click at [383, 224] on img at bounding box center [386, 227] width 8 height 8
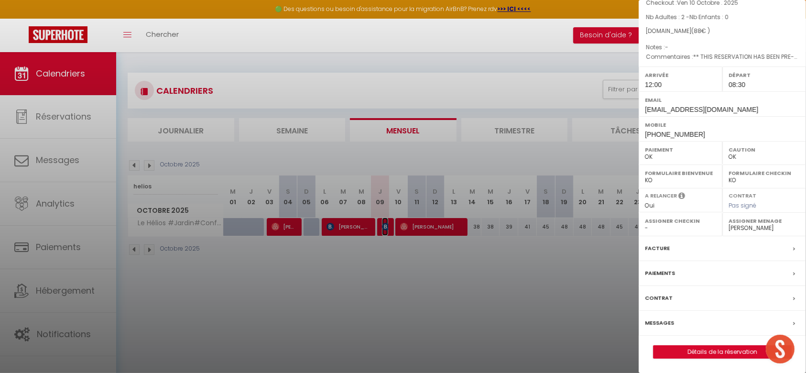
scroll to position [87, 0]
click at [661, 325] on label "Messages" at bounding box center [659, 323] width 29 height 10
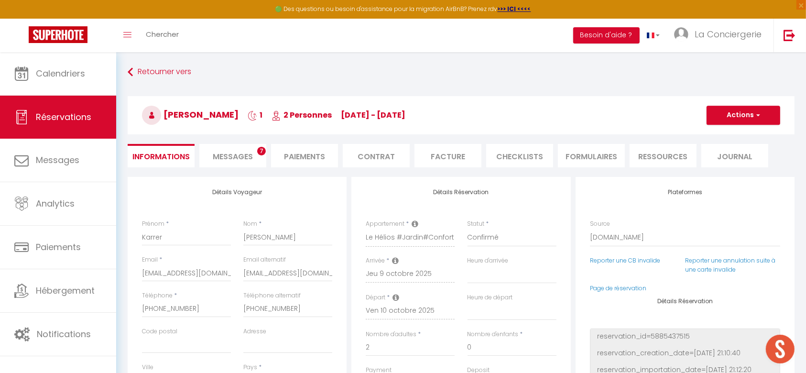
click at [228, 164] on li "Messages 7" at bounding box center [232, 155] width 67 height 23
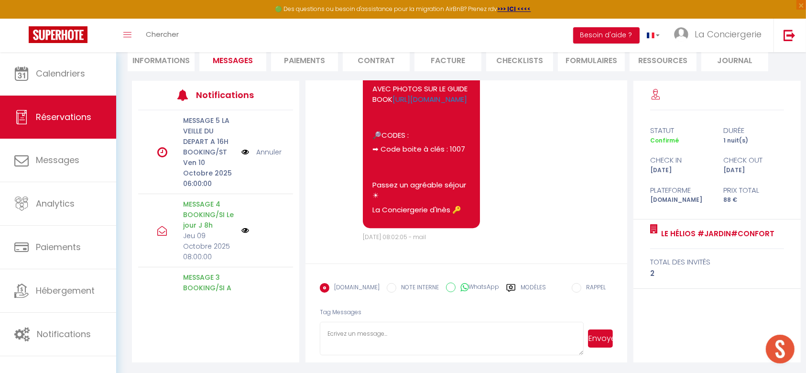
scroll to position [2871, 0]
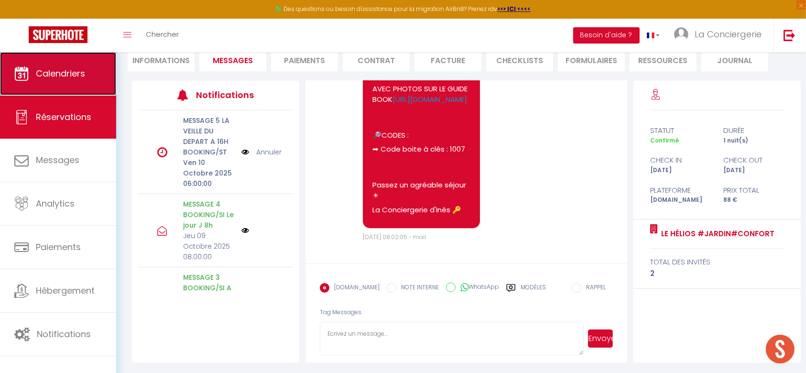
click at [1, 79] on link "Calendriers" at bounding box center [58, 73] width 116 height 43
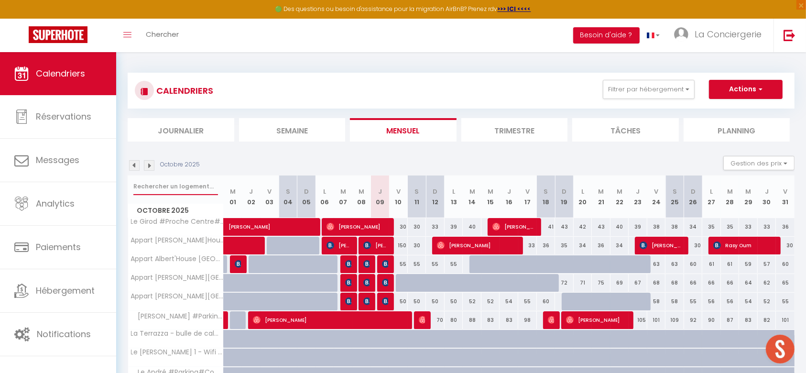
click at [180, 185] on input "text" at bounding box center [175, 186] width 85 height 17
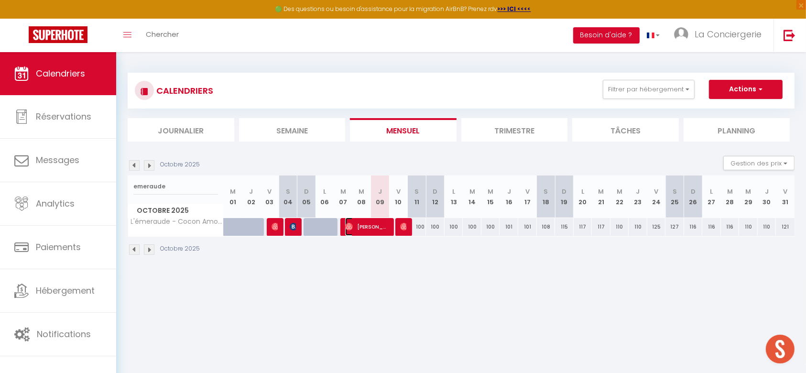
click at [362, 228] on span "[PERSON_NAME]" at bounding box center [367, 227] width 44 height 18
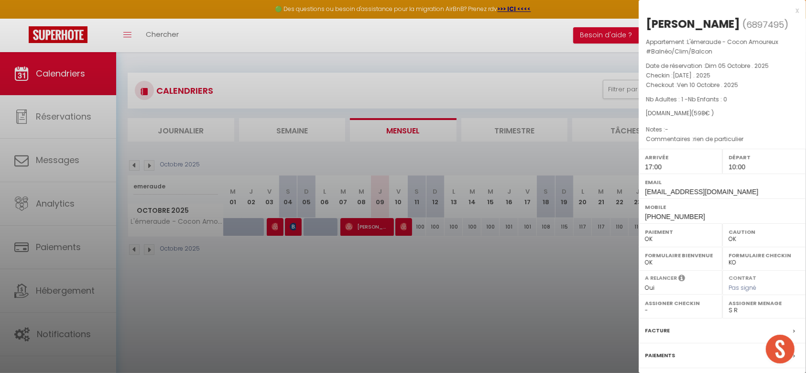
click at [520, 316] on div at bounding box center [403, 186] width 806 height 373
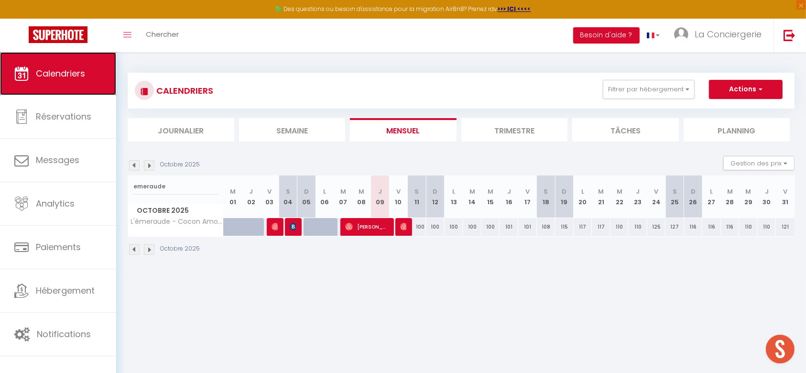
click at [71, 69] on span "Calendriers" at bounding box center [60, 73] width 49 height 12
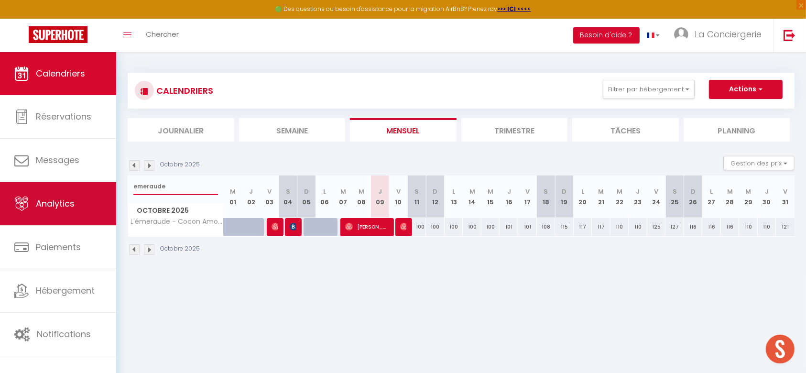
drag, startPoint x: 185, startPoint y: 192, endPoint x: 106, endPoint y: 188, distance: 79.5
click at [106, 188] on div "🟢 Des questions ou besoin d'assistance pour la migration AirBnB? Prenez rdv >>>…" at bounding box center [403, 164] width 806 height 224
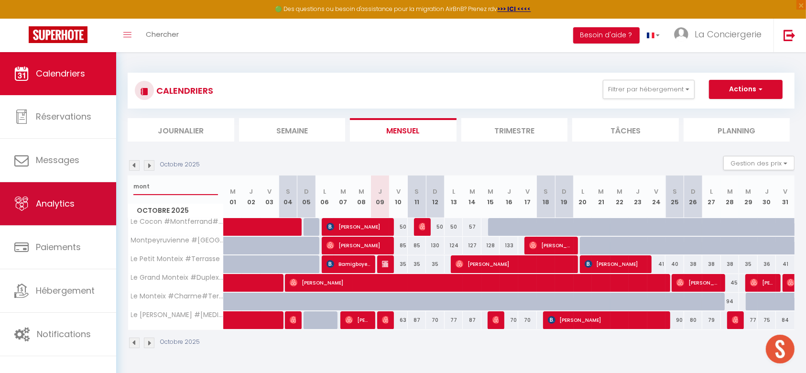
drag, startPoint x: 186, startPoint y: 184, endPoint x: 112, endPoint y: 201, distance: 75.2
click at [112, 201] on div "🟢 Des questions ou besoin d'assistance pour la migration AirBnB? Prenez rdv >>>…" at bounding box center [403, 210] width 806 height 317
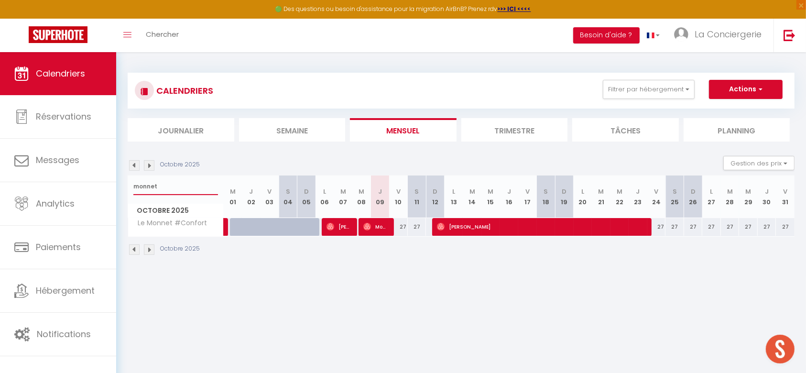
drag, startPoint x: 161, startPoint y: 185, endPoint x: 119, endPoint y: 189, distance: 42.3
click at [120, 191] on div "CALENDRIERS Filtrer par hébergement Tous Le Girod #Proche Centre#Confort [GEOGR…" at bounding box center [461, 164] width 690 height 224
